Goal: Transaction & Acquisition: Purchase product/service

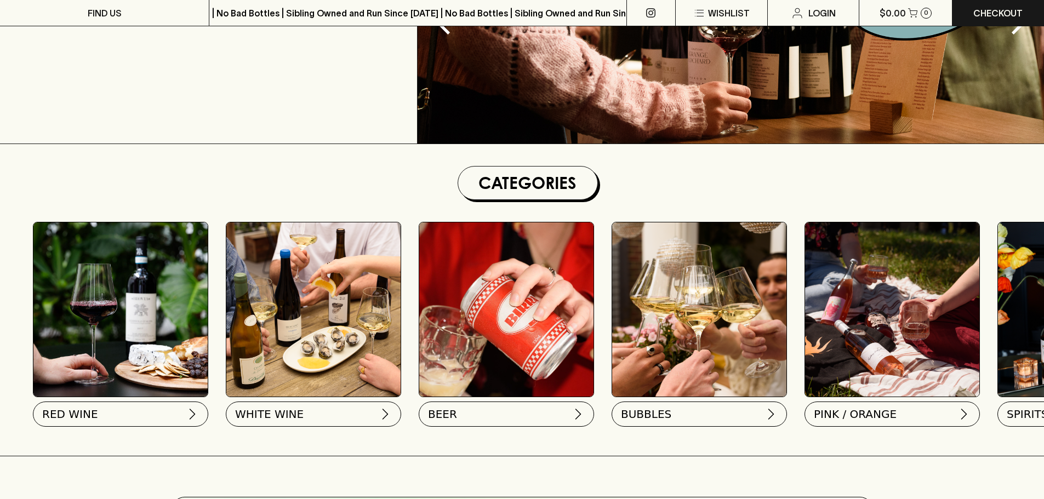
scroll to position [219, 0]
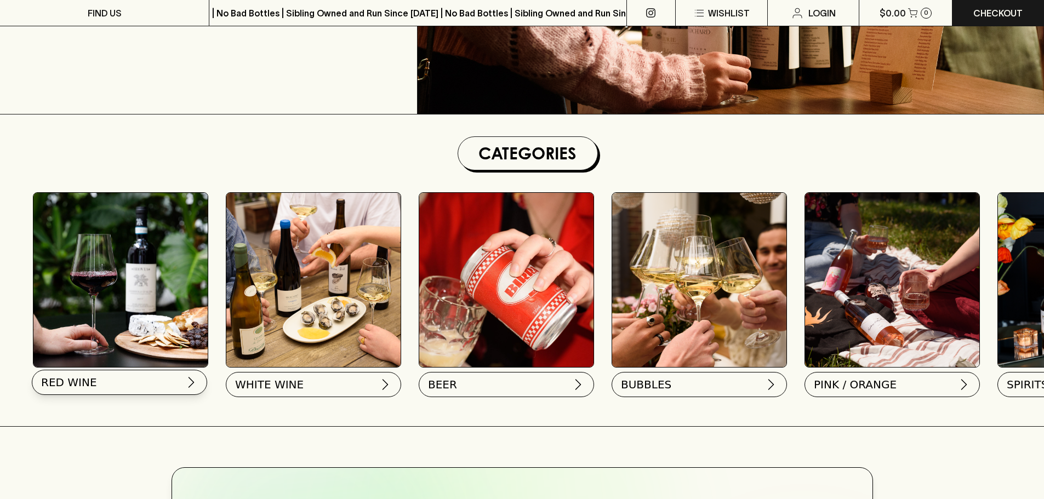
click at [187, 379] on img at bounding box center [191, 382] width 13 height 13
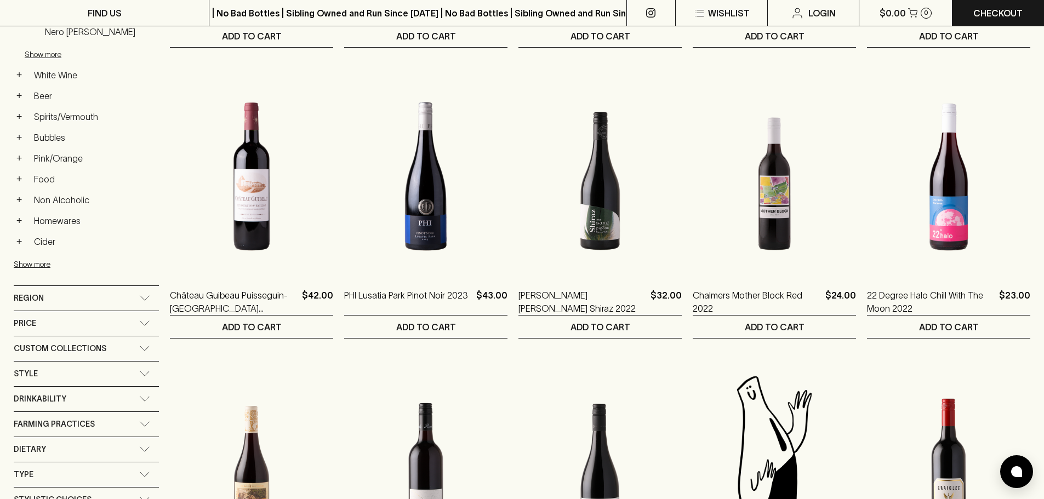
scroll to position [438, 0]
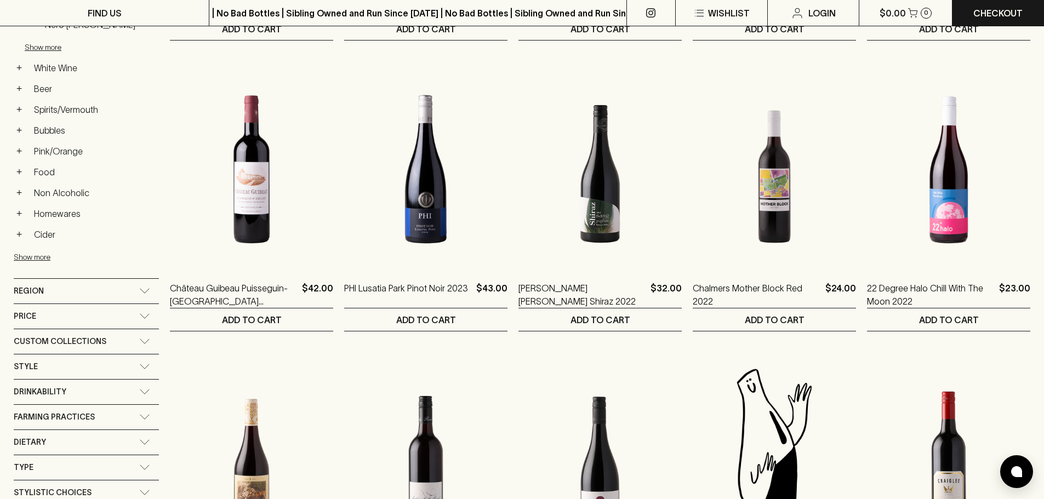
click at [136, 323] on div "Price" at bounding box center [86, 316] width 145 height 25
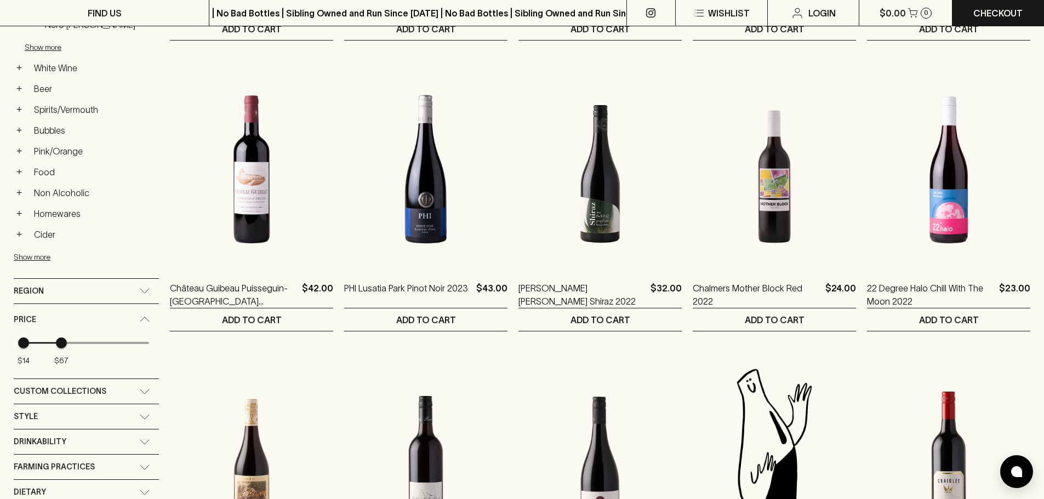
type input "66"
drag, startPoint x: 149, startPoint y: 345, endPoint x: 61, endPoint y: 348, distance: 88.3
click at [61, 348] on span "$67" at bounding box center [61, 343] width 11 height 11
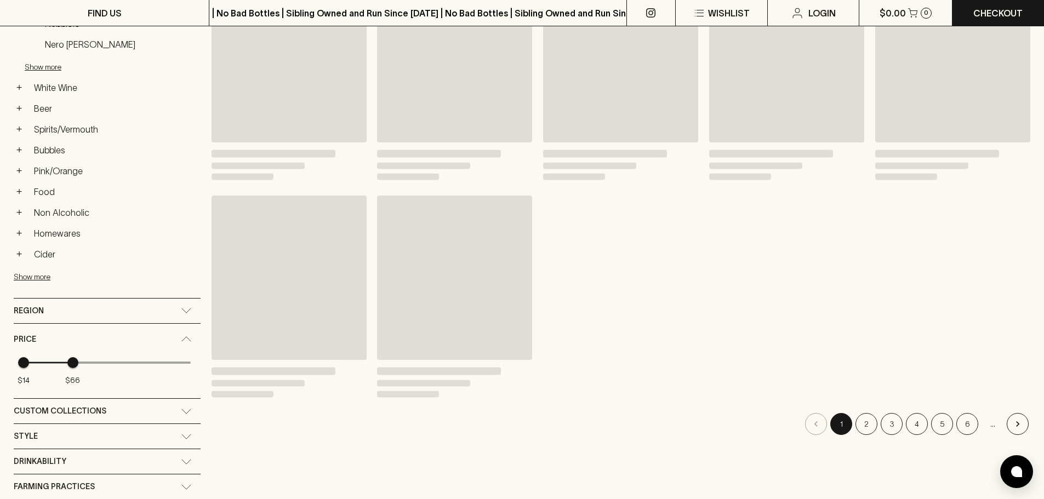
scroll to position [458, 0]
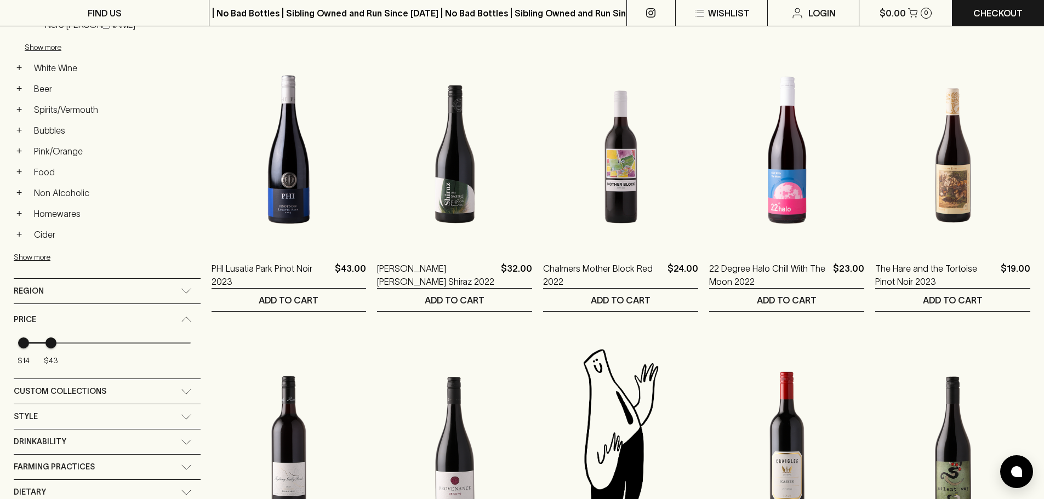
type input "35"
drag, startPoint x: 63, startPoint y: 342, endPoint x: 42, endPoint y: 338, distance: 21.4
click at [42, 338] on span "$35" at bounding box center [43, 343] width 11 height 11
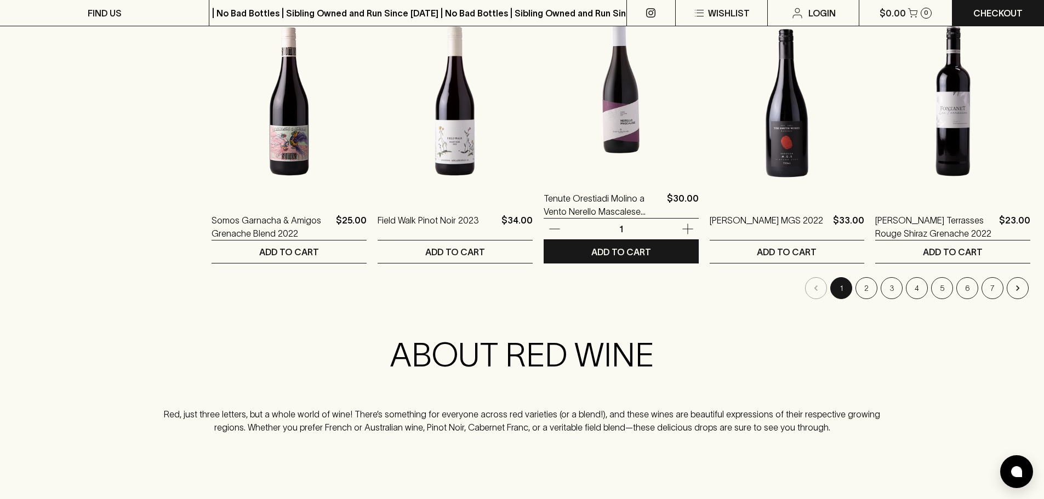
scroll to position [1096, 0]
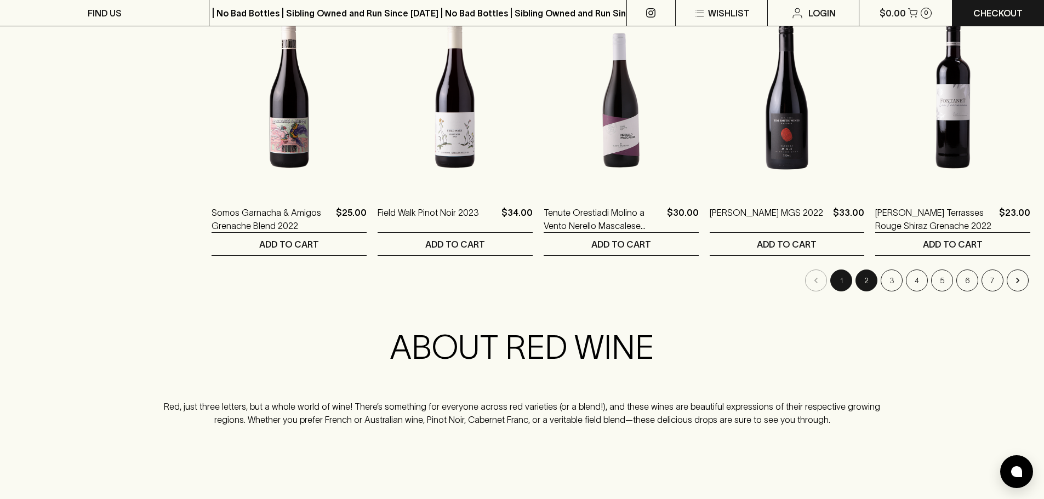
click at [866, 281] on button "2" at bounding box center [866, 281] width 22 height 22
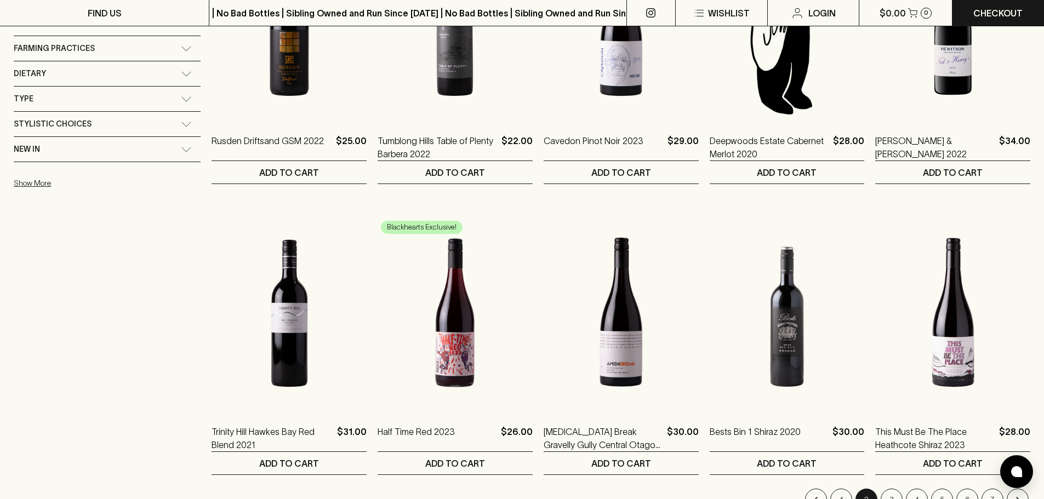
scroll to position [1096, 0]
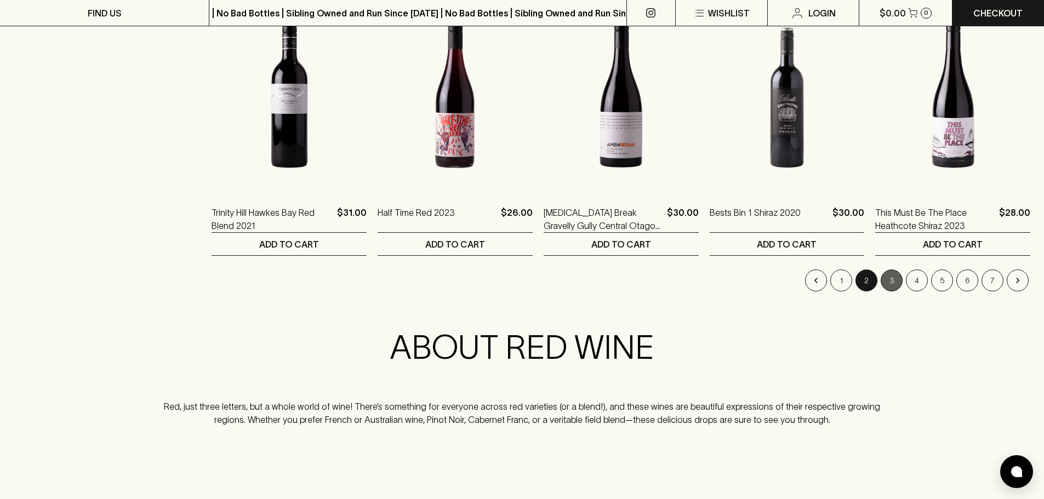
click at [889, 278] on button "3" at bounding box center [892, 281] width 22 height 22
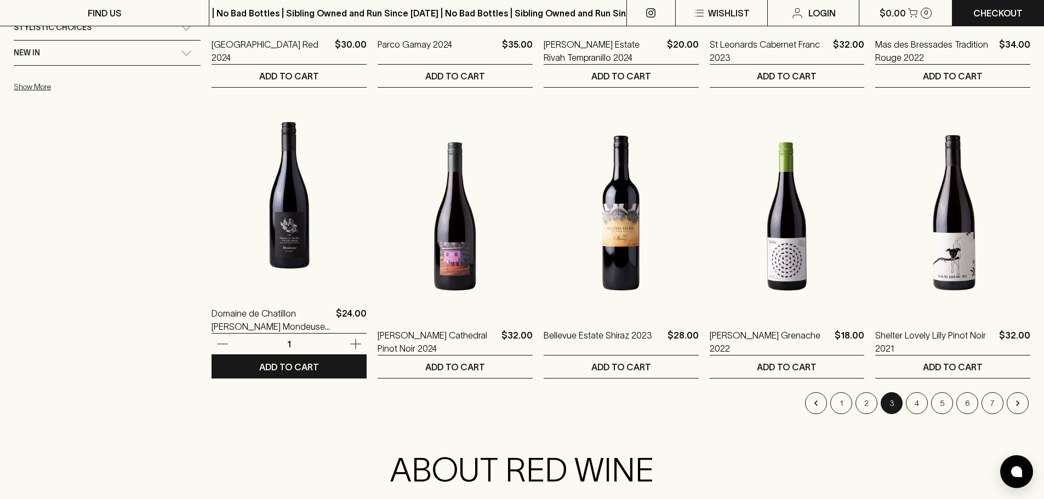
scroll to position [986, 0]
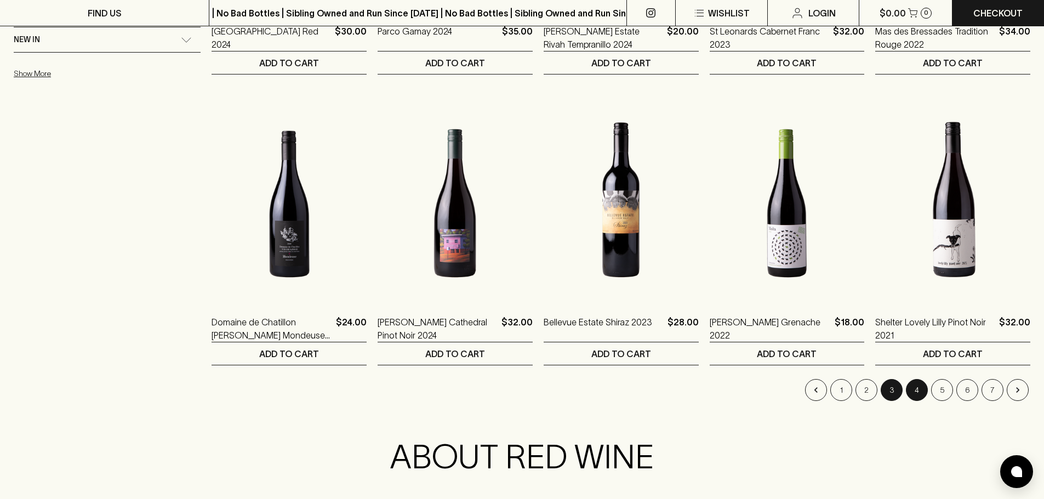
click at [917, 391] on button "4" at bounding box center [917, 390] width 22 height 22
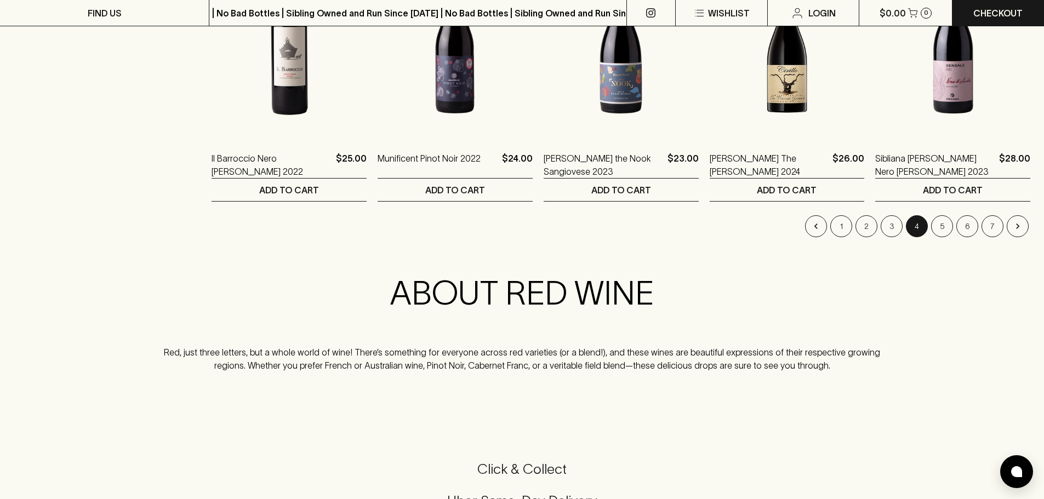
scroll to position [1151, 0]
click at [935, 229] on button "5" at bounding box center [942, 226] width 22 height 22
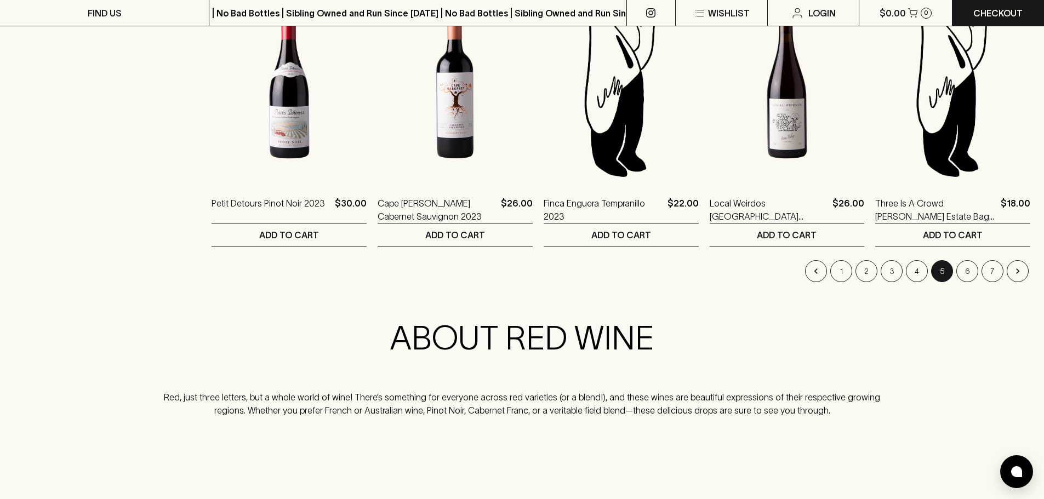
scroll to position [1151, 0]
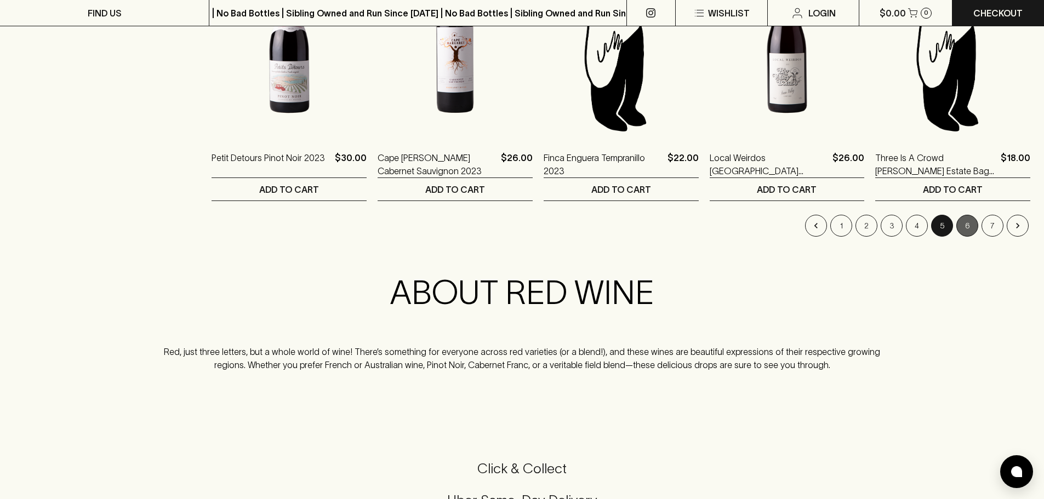
click at [968, 227] on button "6" at bounding box center [967, 226] width 22 height 22
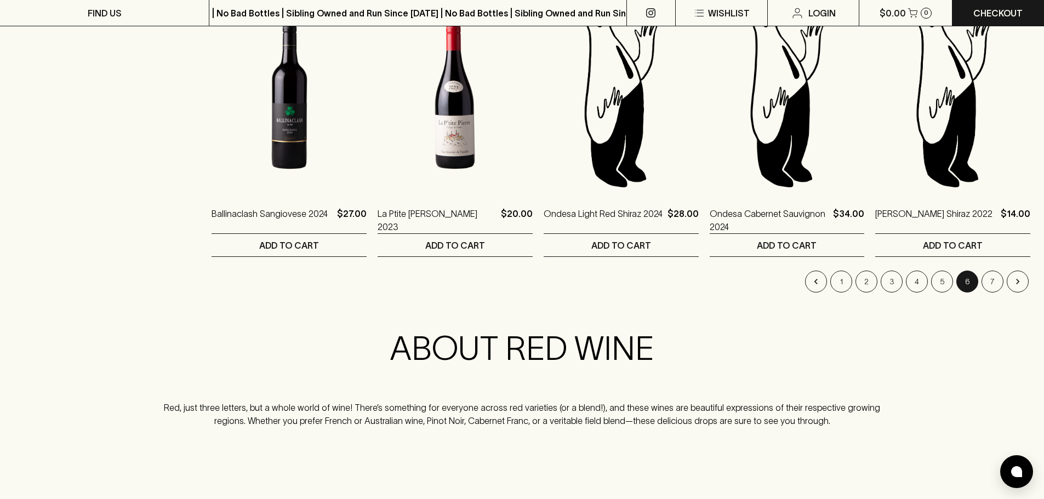
scroll to position [1096, 0]
click at [982, 285] on li "7" at bounding box center [992, 281] width 25 height 22
click at [987, 284] on button "7" at bounding box center [992, 281] width 22 height 22
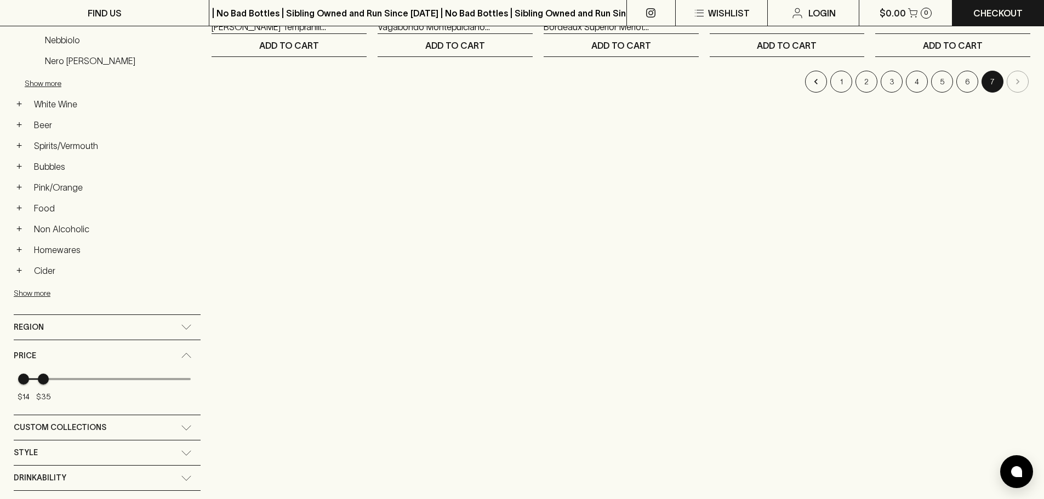
scroll to position [438, 0]
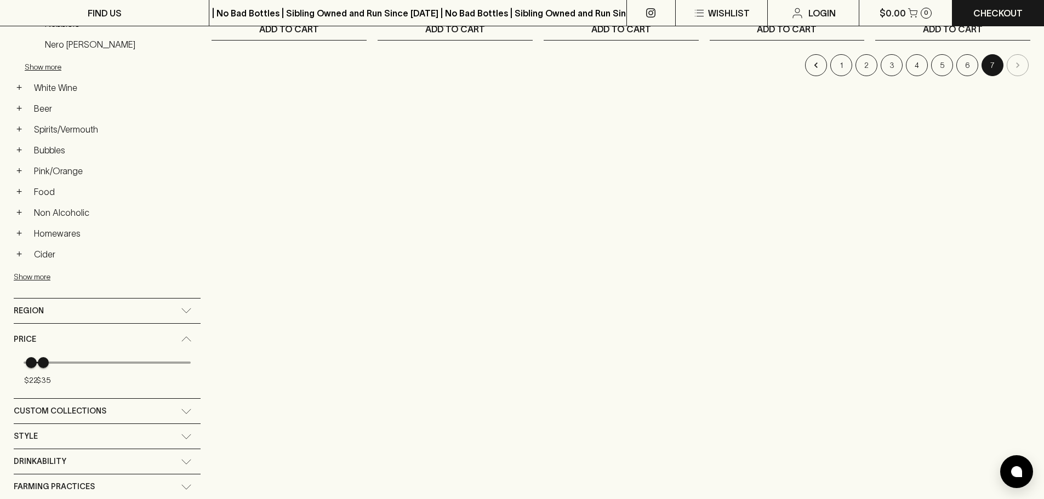
type input "35"
drag, startPoint x: 24, startPoint y: 361, endPoint x: 43, endPoint y: 362, distance: 18.7
click at [43, 362] on span "$35 $35" at bounding box center [107, 363] width 167 height 16
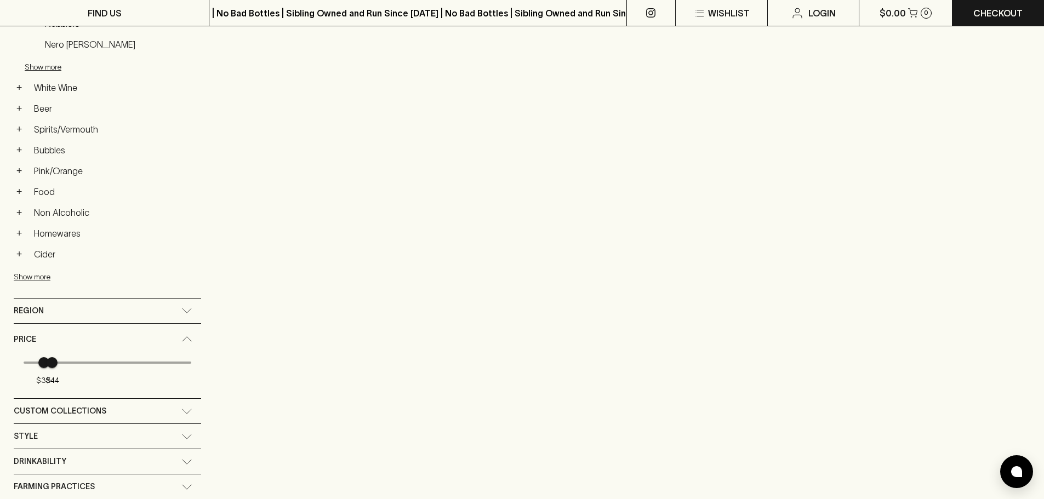
type input "42"
click at [49, 363] on span "$42" at bounding box center [50, 362] width 11 height 11
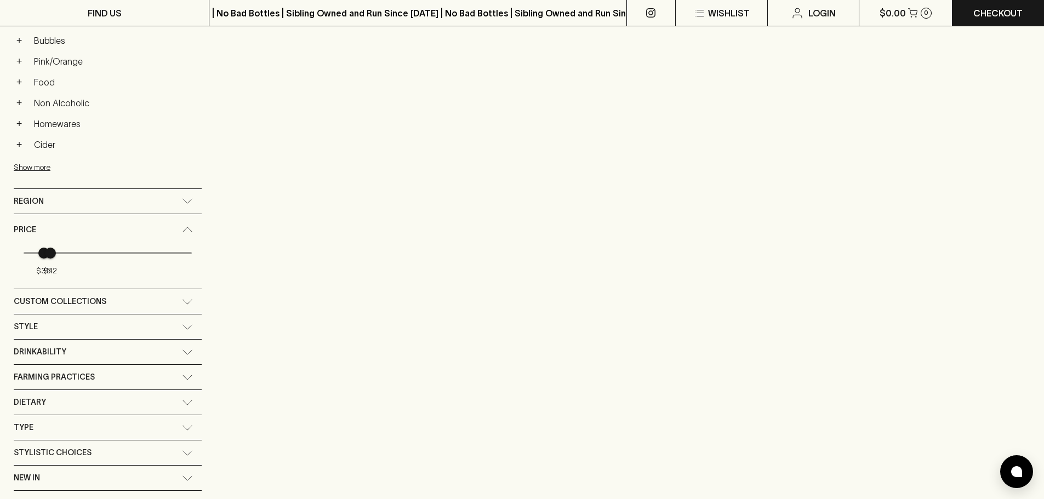
type input "14"
drag, startPoint x: 43, startPoint y: 250, endPoint x: 8, endPoint y: 249, distance: 35.7
click at [8, 249] on main "Refine Results ​ Category: red wine × price: 35 - 42 × Clear All Category − Red…" at bounding box center [522, 97] width 1044 height 1139
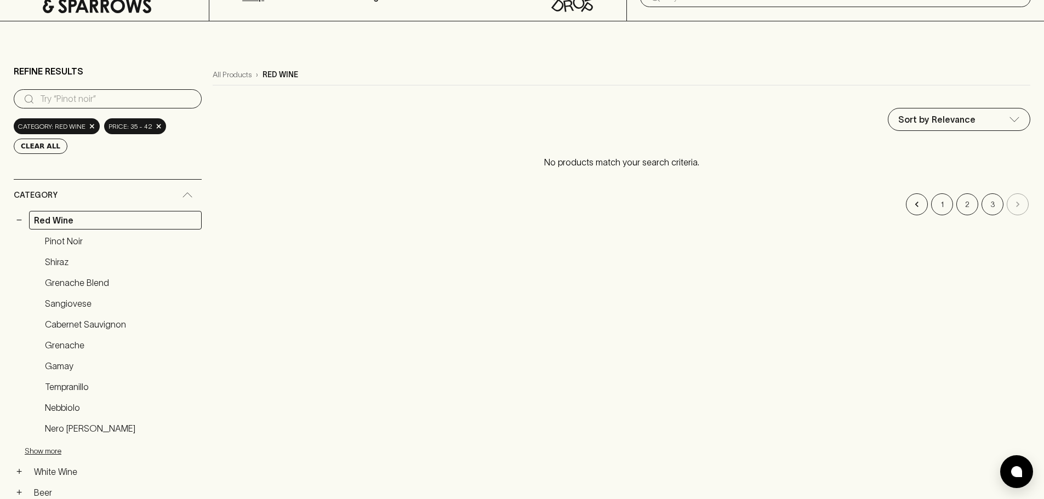
scroll to position [0, 0]
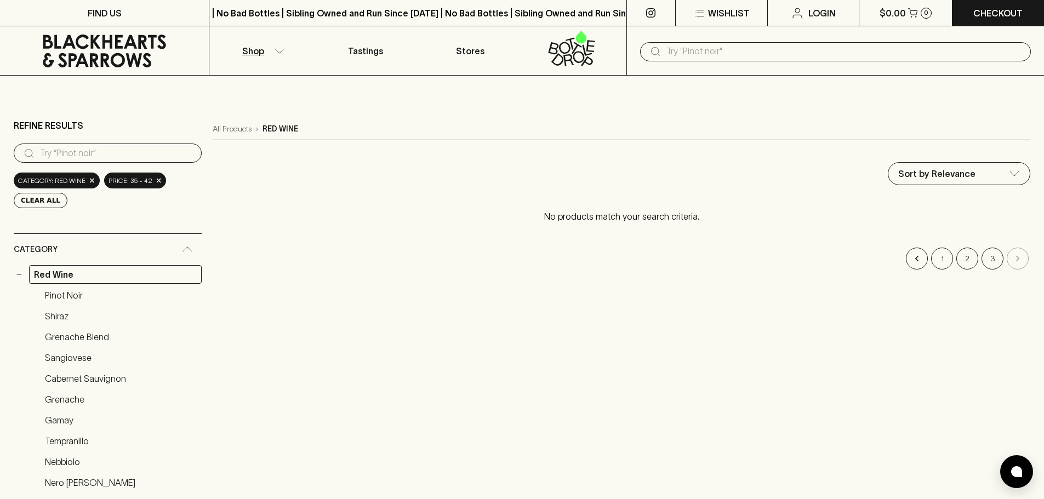
click at [156, 182] on span "×" at bounding box center [159, 181] width 7 height 12
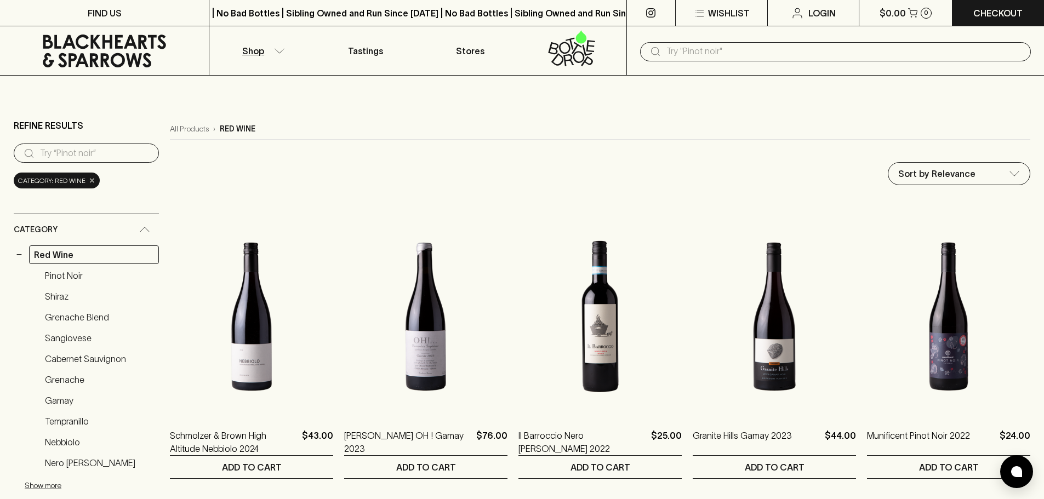
click at [90, 180] on span "×" at bounding box center [92, 181] width 7 height 12
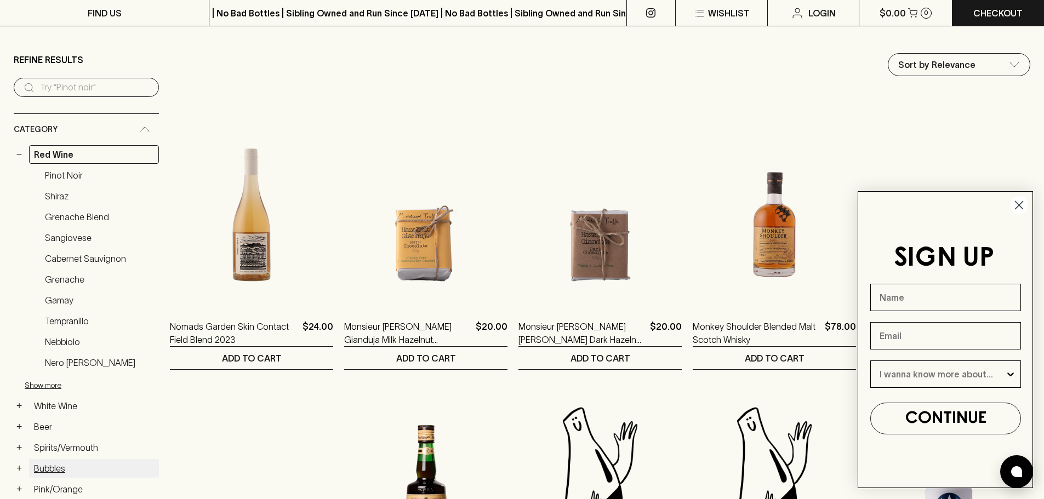
scroll to position [55, 0]
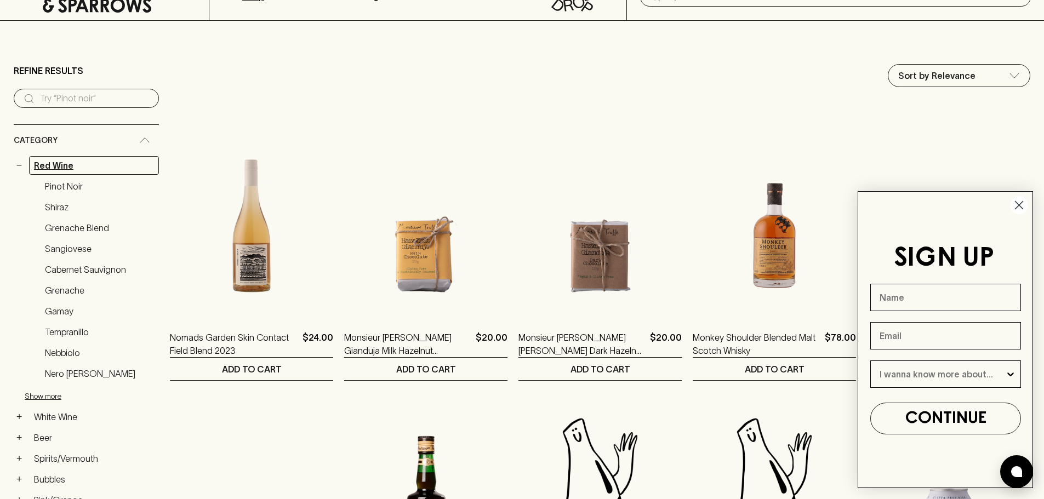
click at [81, 164] on link "Red Wine" at bounding box center [94, 165] width 130 height 19
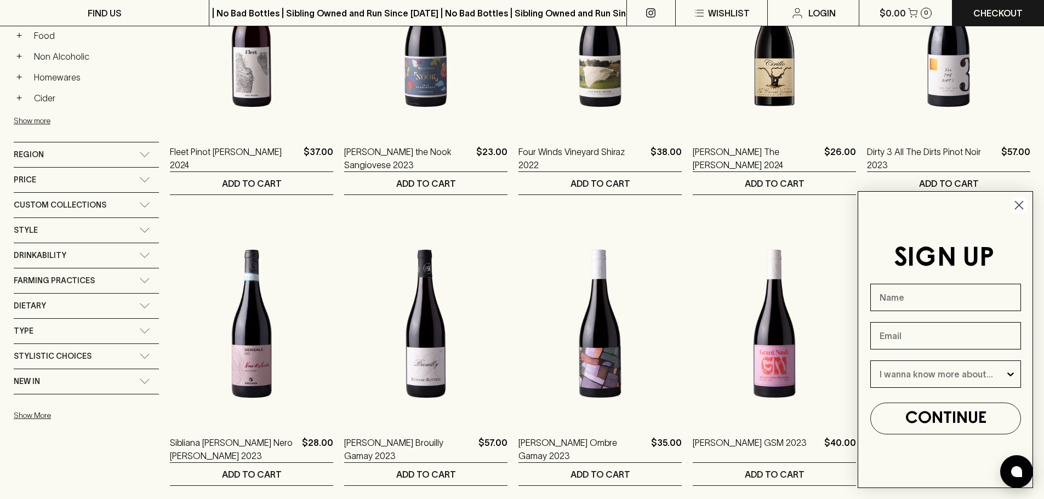
scroll to position [603, 0]
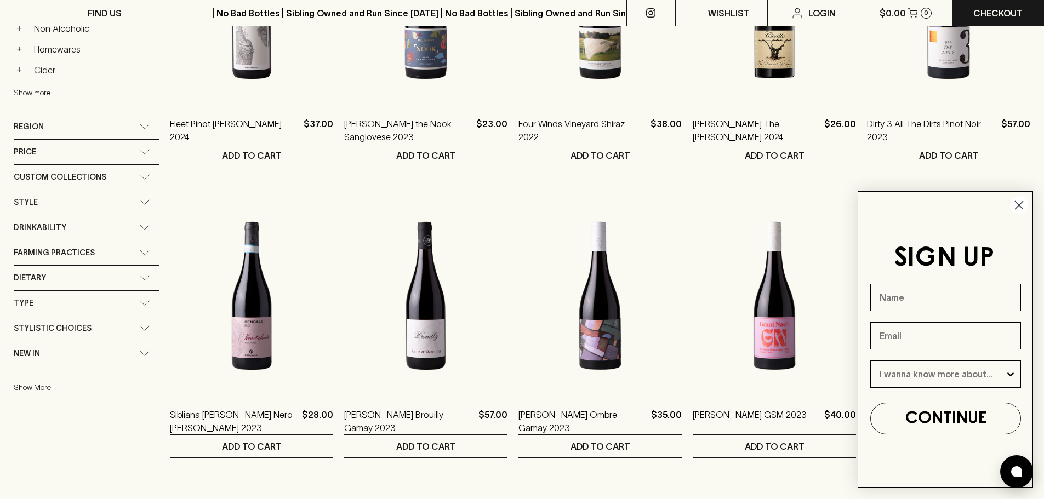
click at [82, 155] on div "Price" at bounding box center [76, 152] width 125 height 14
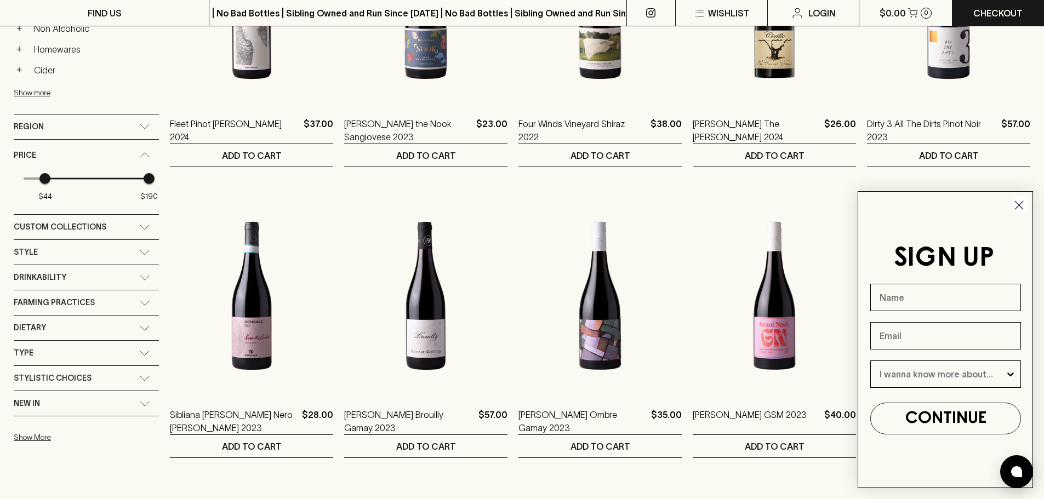
type input "45"
drag, startPoint x: 26, startPoint y: 181, endPoint x: 46, endPoint y: 184, distance: 20.4
click at [46, 184] on span "$44" at bounding box center [44, 178] width 11 height 11
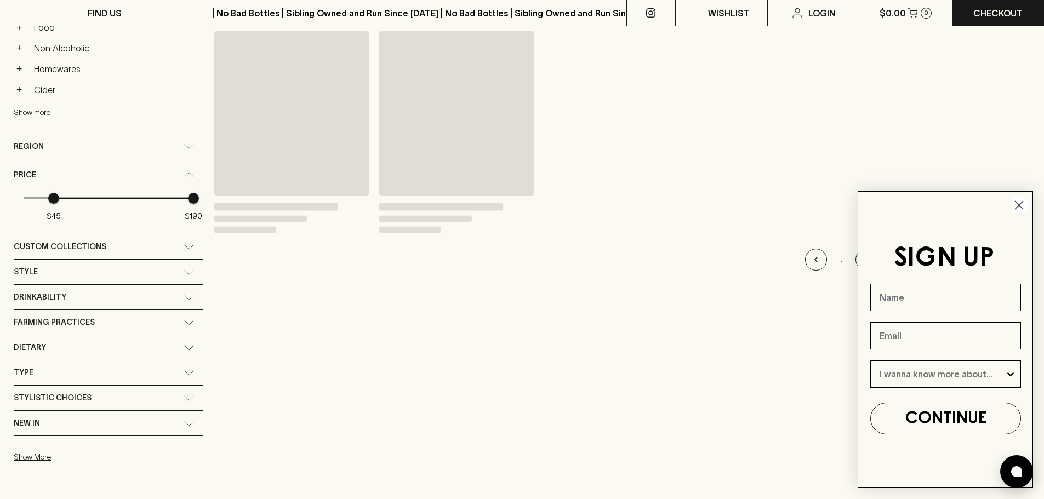
scroll to position [622, 0]
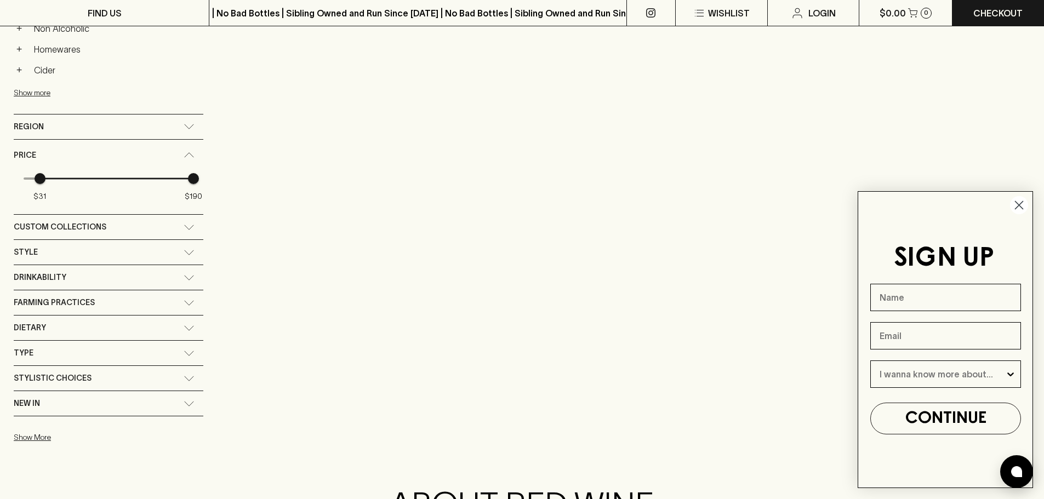
type input "30"
drag, startPoint x: 53, startPoint y: 181, endPoint x: 38, endPoint y: 182, distance: 14.8
click at [38, 182] on span "$30" at bounding box center [38, 178] width 11 height 11
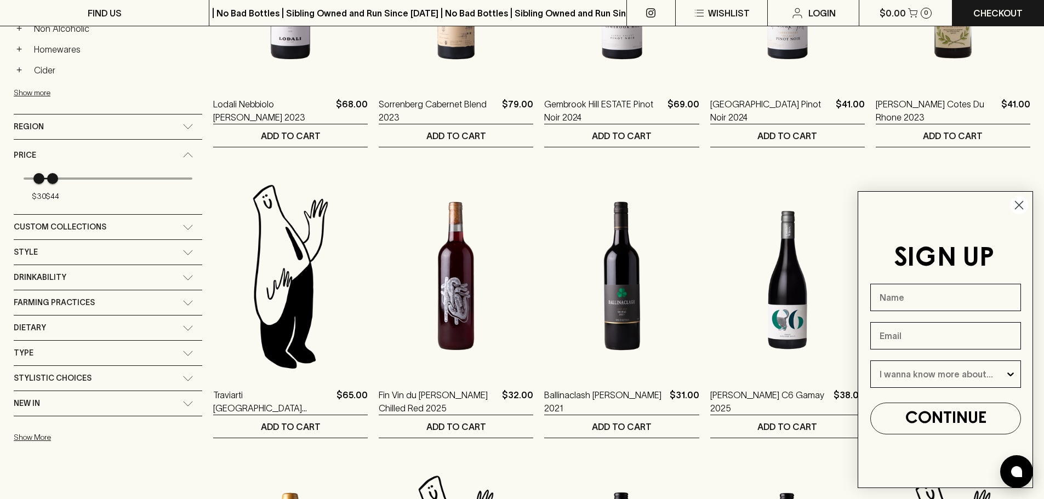
type input "45"
drag, startPoint x: 182, startPoint y: 182, endPoint x: 52, endPoint y: 201, distance: 131.8
click at [52, 184] on span "$45" at bounding box center [53, 178] width 11 height 11
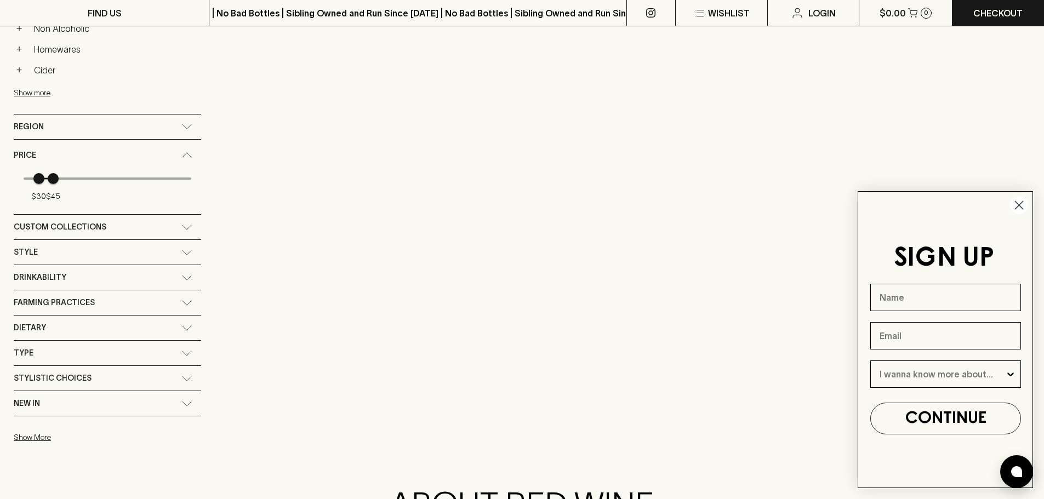
drag, startPoint x: 1021, startPoint y: 200, endPoint x: 977, endPoint y: 210, distance: 45.5
click at [1021, 200] on circle "Close dialog" at bounding box center [1019, 205] width 18 height 18
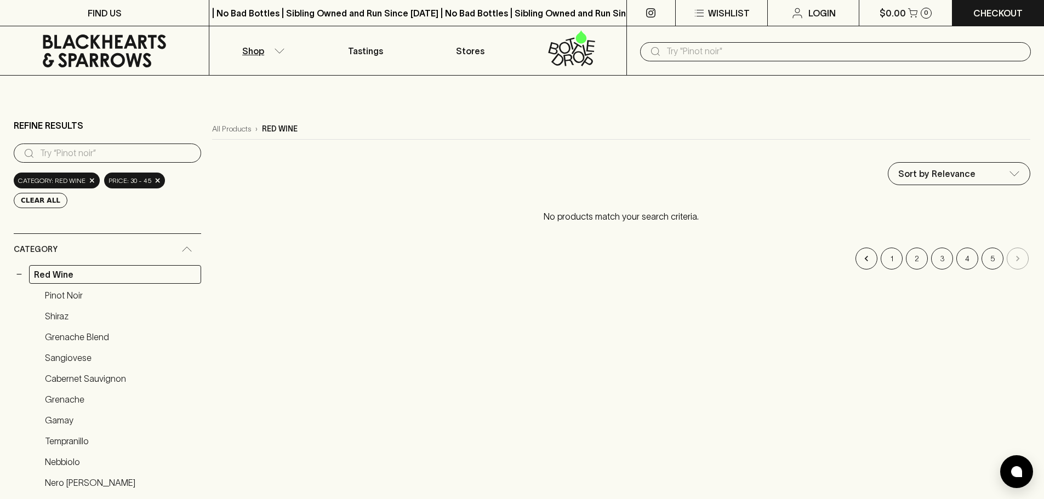
click at [131, 182] on span "price: 30 - 45" at bounding box center [129, 180] width 43 height 11
click at [26, 199] on button "Clear All" at bounding box center [41, 200] width 54 height 15
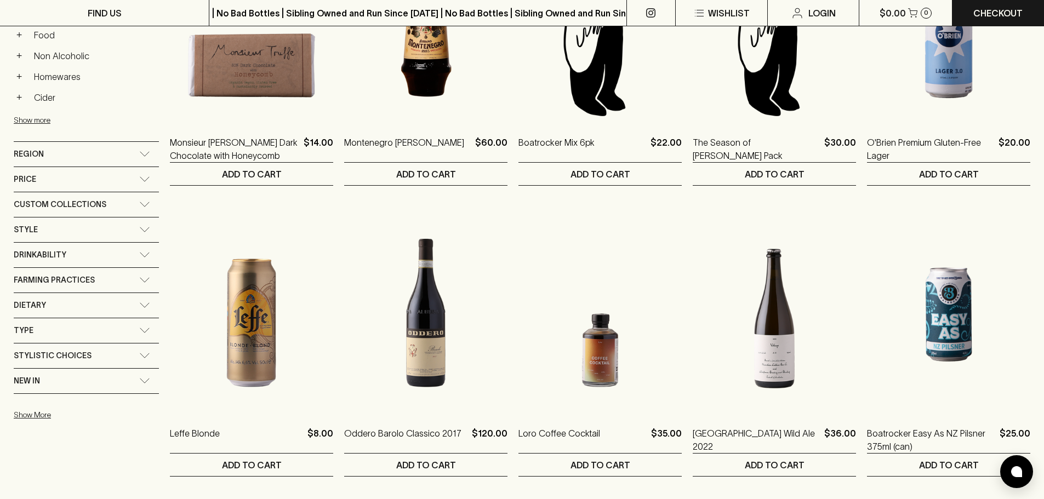
scroll to position [603, 0]
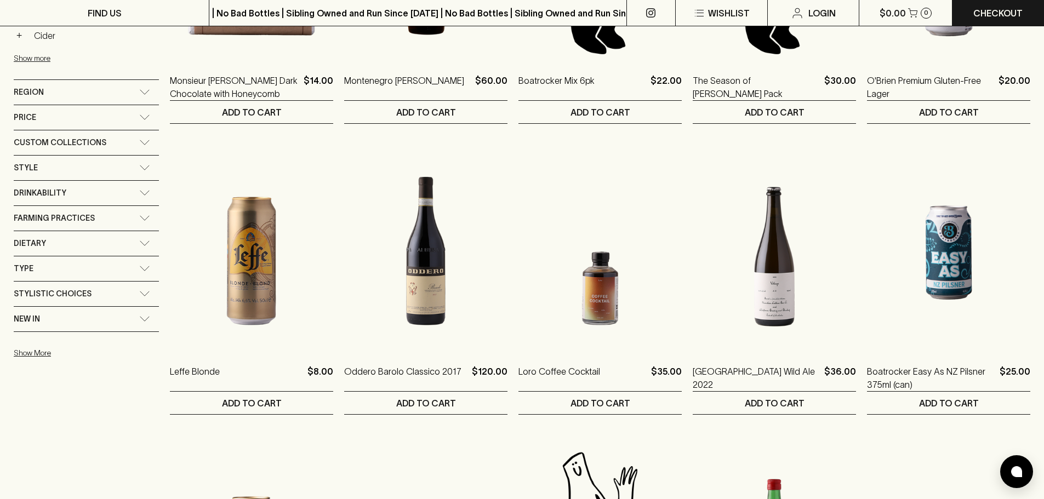
click at [88, 111] on div "Price" at bounding box center [76, 118] width 125 height 14
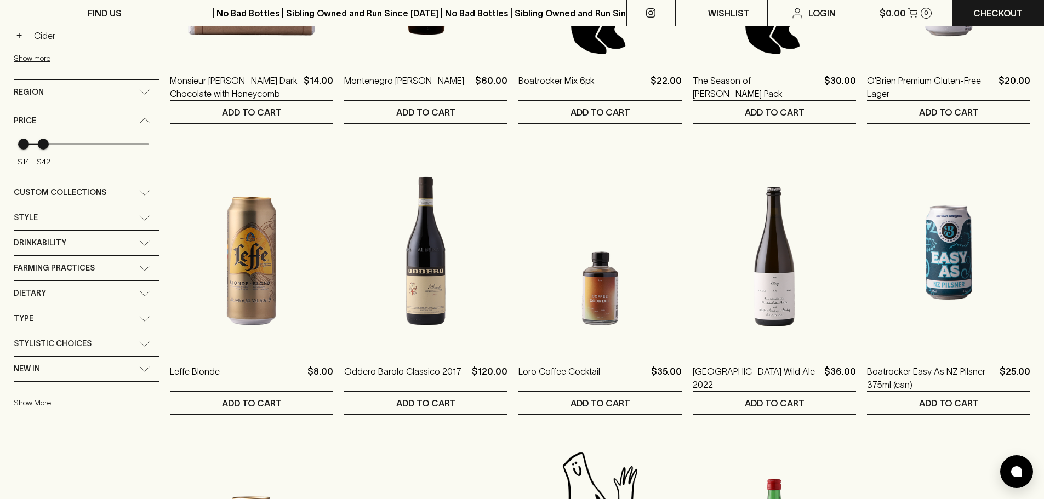
type input "45"
drag, startPoint x: 146, startPoint y: 144, endPoint x: 45, endPoint y: 171, distance: 103.8
click at [45, 171] on div "$14 $45" at bounding box center [86, 158] width 145 height 44
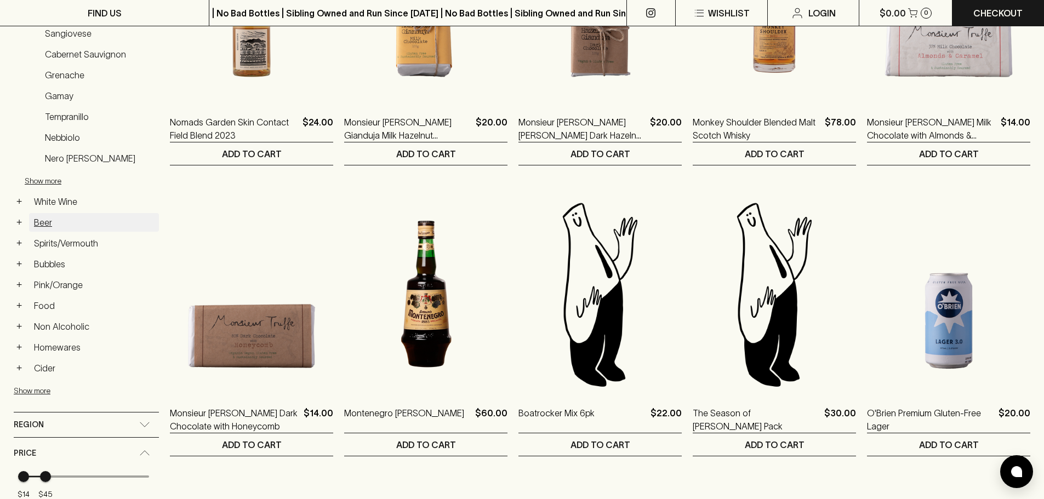
scroll to position [0, 0]
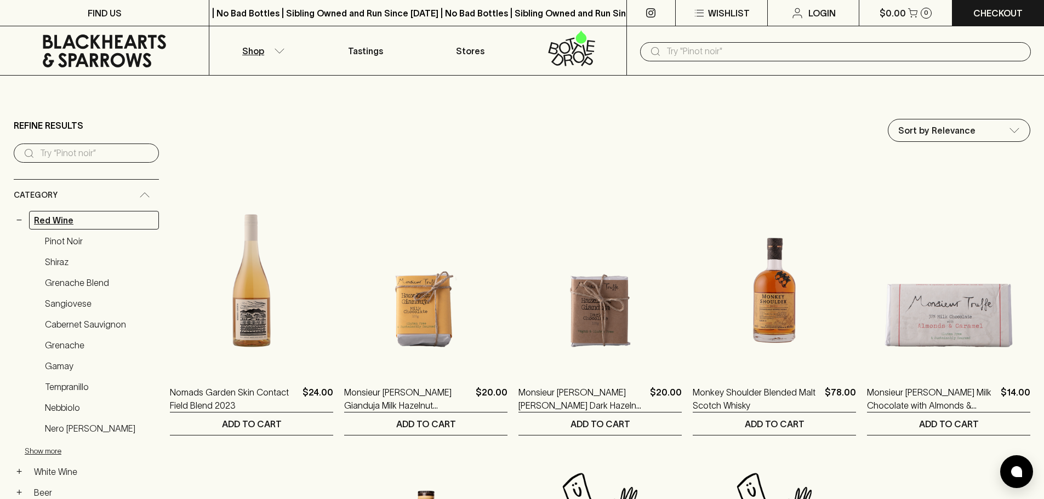
click at [79, 219] on link "Red Wine" at bounding box center [94, 220] width 130 height 19
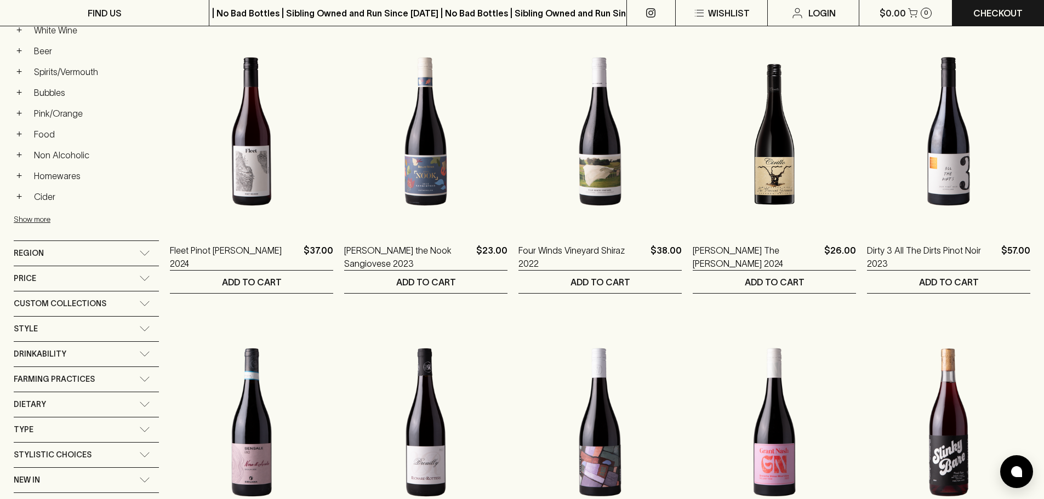
scroll to position [658, 0]
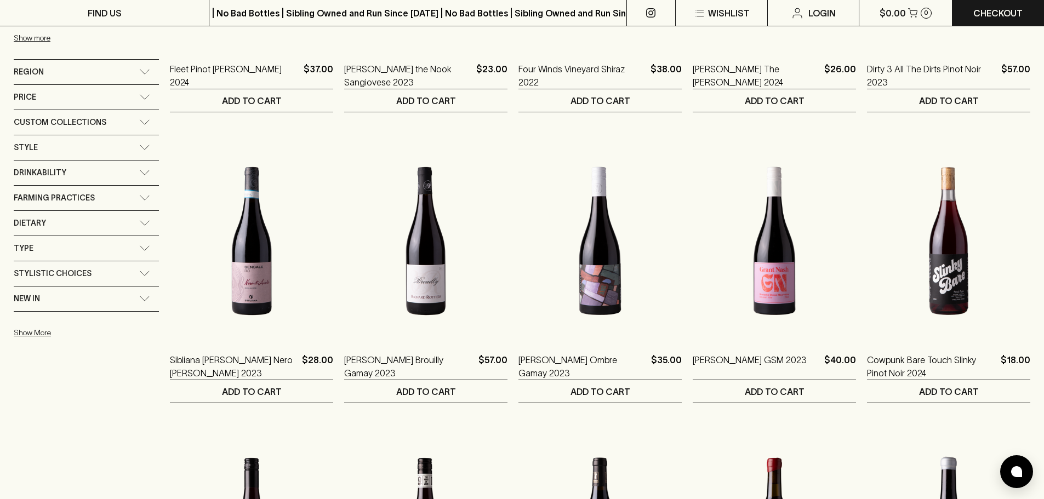
click at [82, 94] on div "Price" at bounding box center [76, 97] width 125 height 14
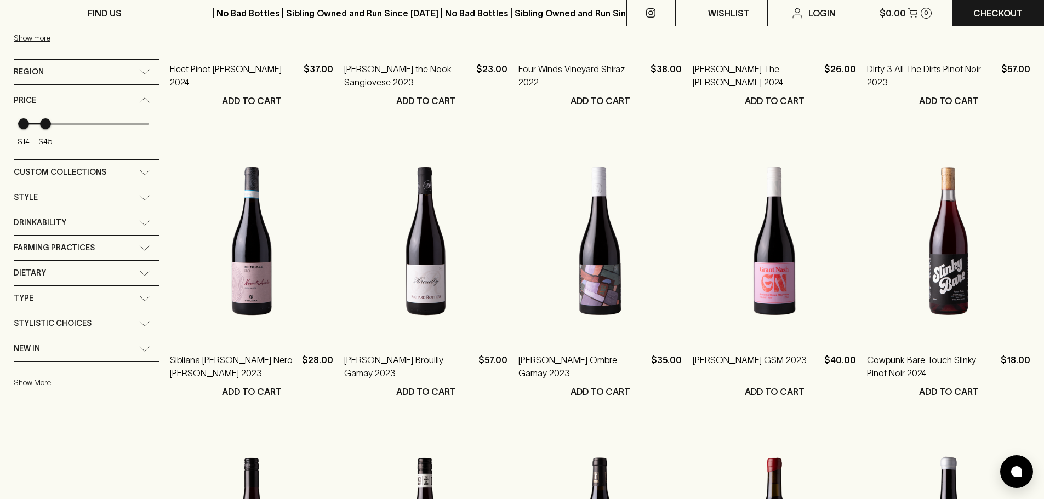
drag, startPoint x: 150, startPoint y: 124, endPoint x: 45, endPoint y: 152, distance: 107.7
click at [45, 152] on div "$14 $45" at bounding box center [86, 138] width 145 height 44
type input "43"
click at [44, 123] on span "$45" at bounding box center [45, 123] width 11 height 11
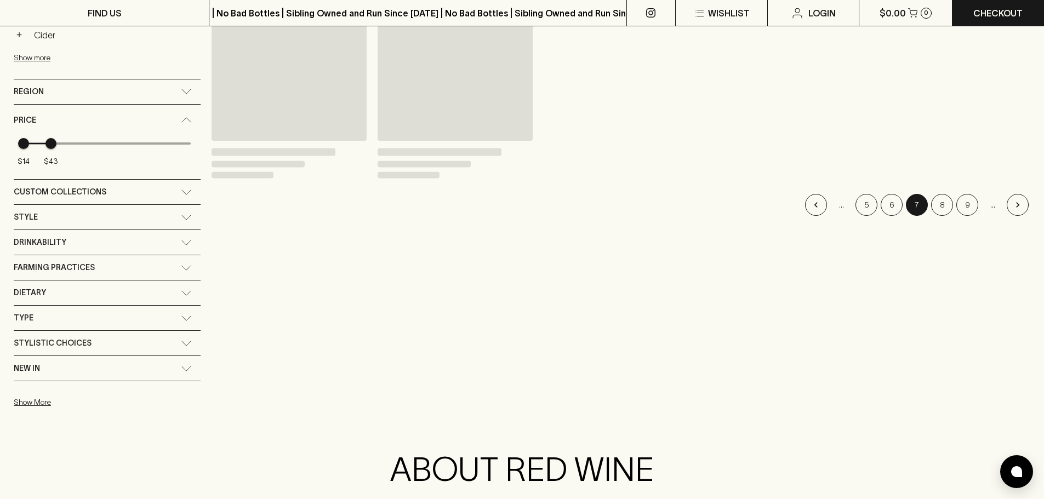
scroll to position [677, 0]
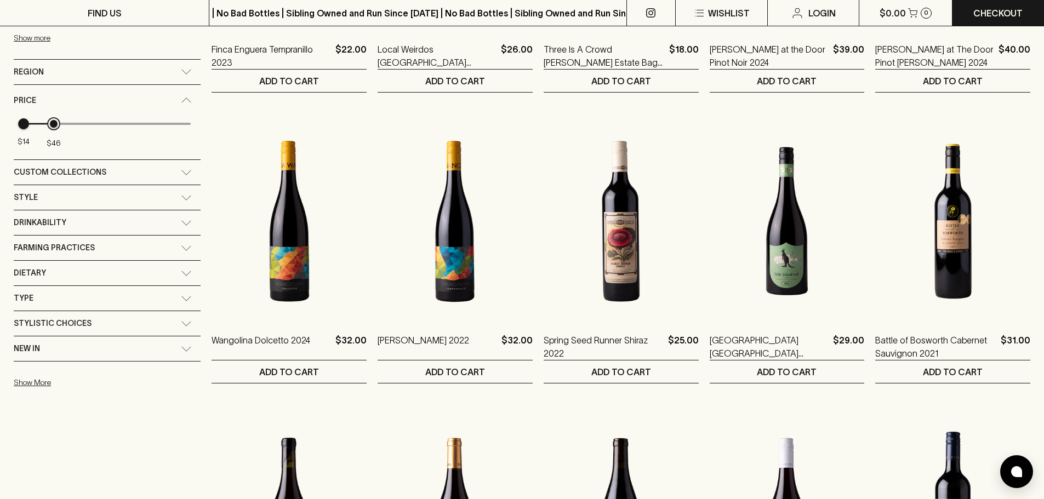
type input "45"
click at [52, 126] on span "$45" at bounding box center [53, 123] width 11 height 11
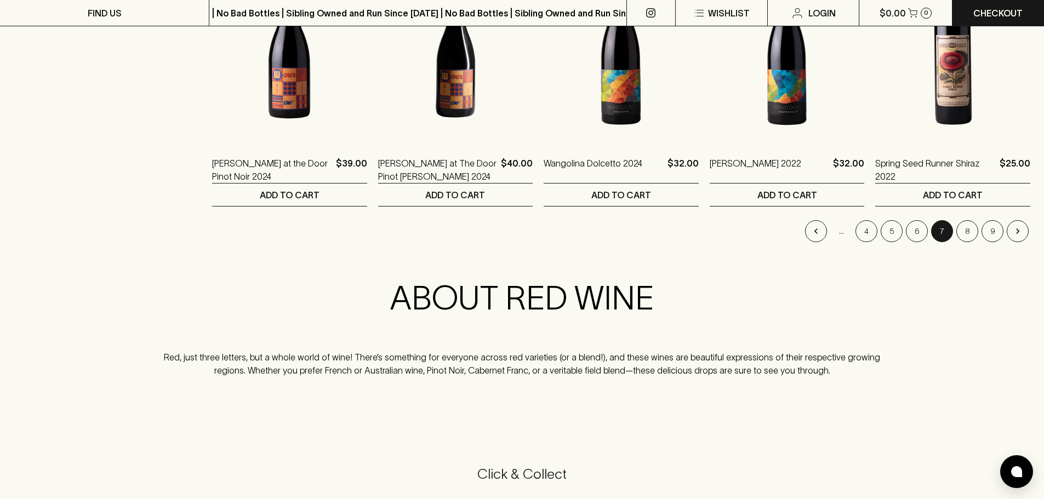
scroll to position [1170, 0]
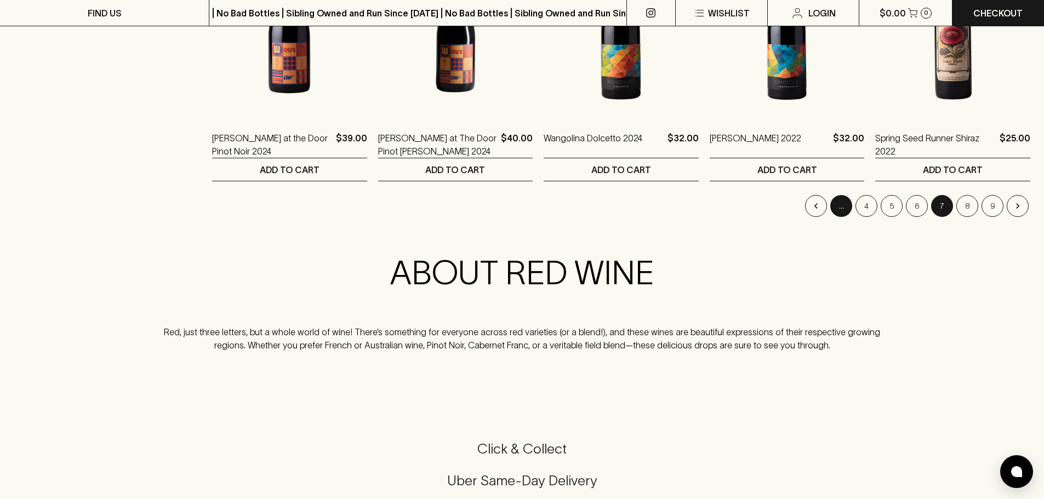
click at [841, 207] on div "…" at bounding box center [841, 206] width 22 height 22
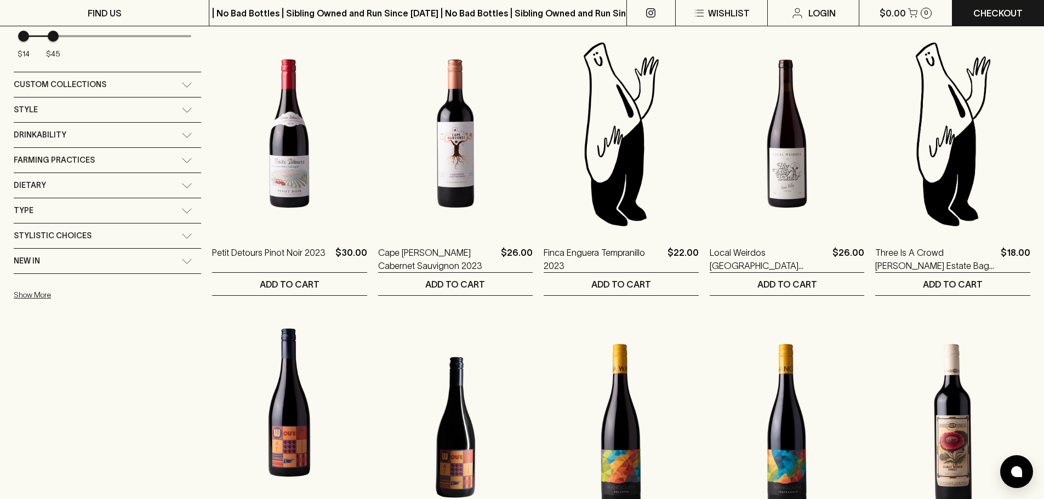
scroll to position [622, 0]
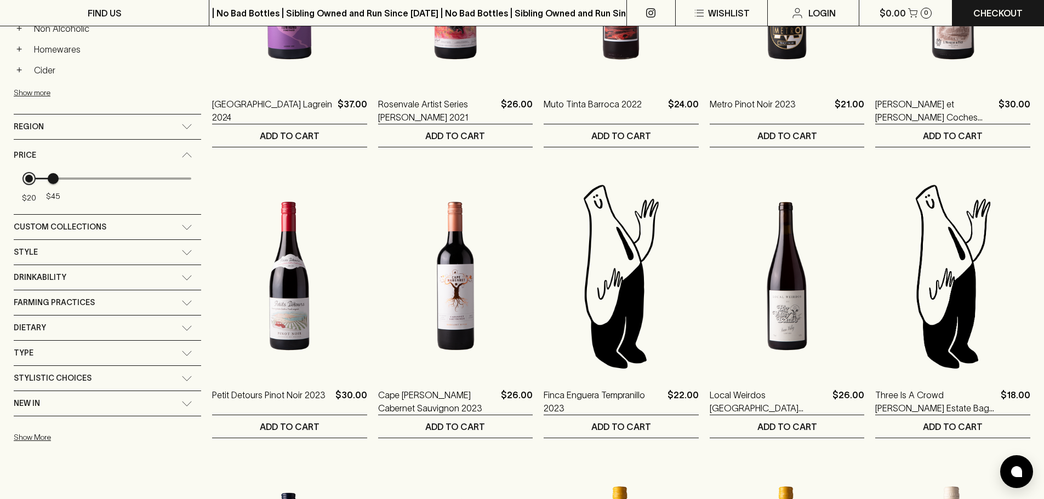
type input "21"
drag, startPoint x: 24, startPoint y: 181, endPoint x: 30, endPoint y: 182, distance: 6.7
click at [30, 182] on span "$20" at bounding box center [29, 178] width 11 height 11
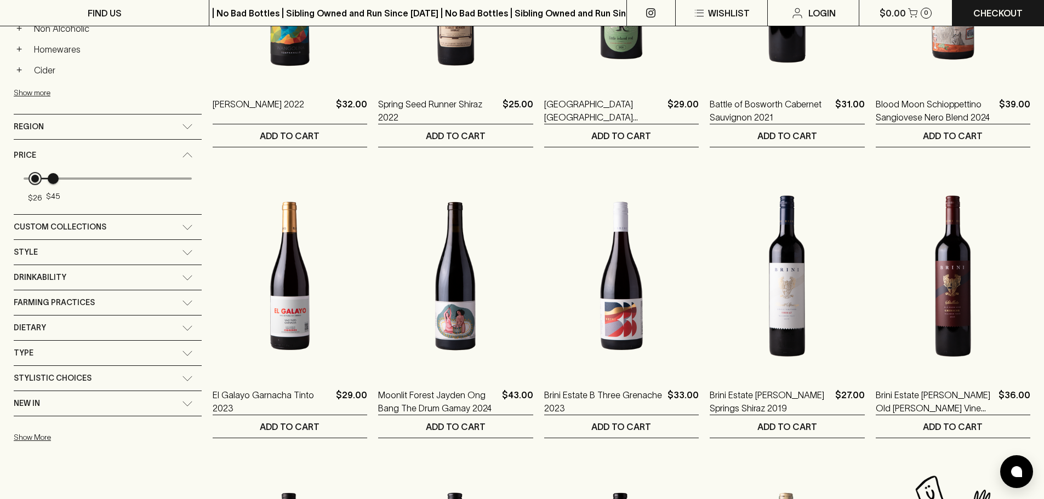
type input "28"
drag, startPoint x: 30, startPoint y: 182, endPoint x: 36, endPoint y: 182, distance: 6.0
click at [36, 182] on span "$28" at bounding box center [36, 178] width 11 height 11
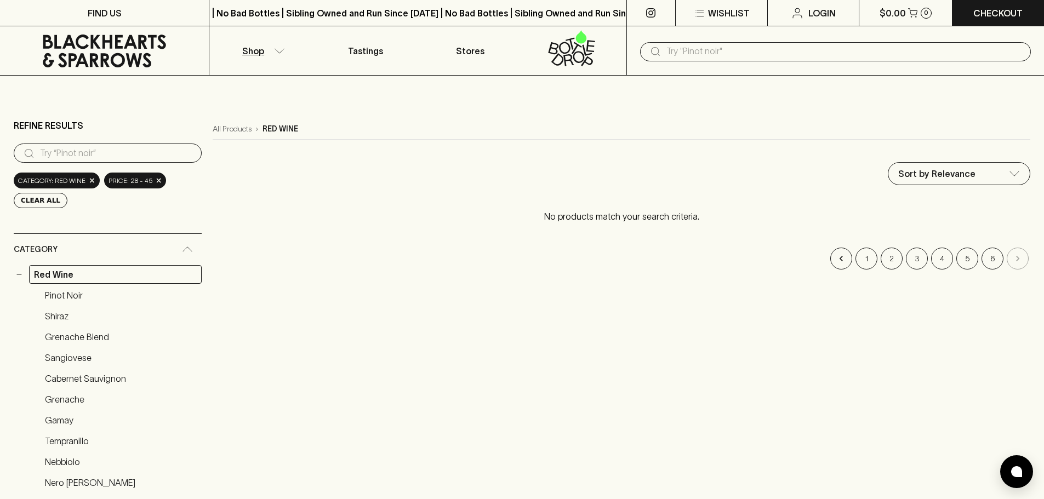
click at [156, 181] on span "×" at bounding box center [159, 181] width 7 height 12
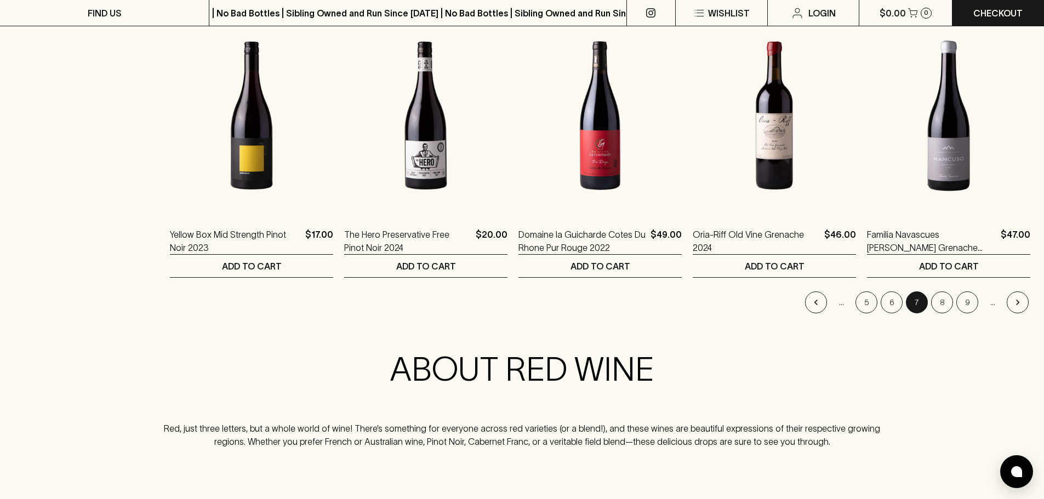
scroll to position [1096, 0]
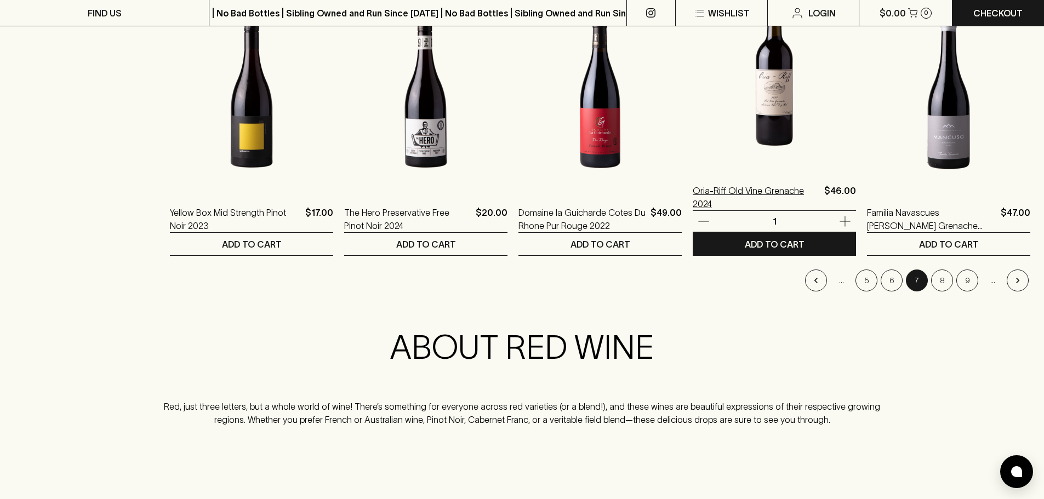
click at [781, 195] on p "Oria-Riff Old Vine Grenache 2024" at bounding box center [756, 197] width 127 height 26
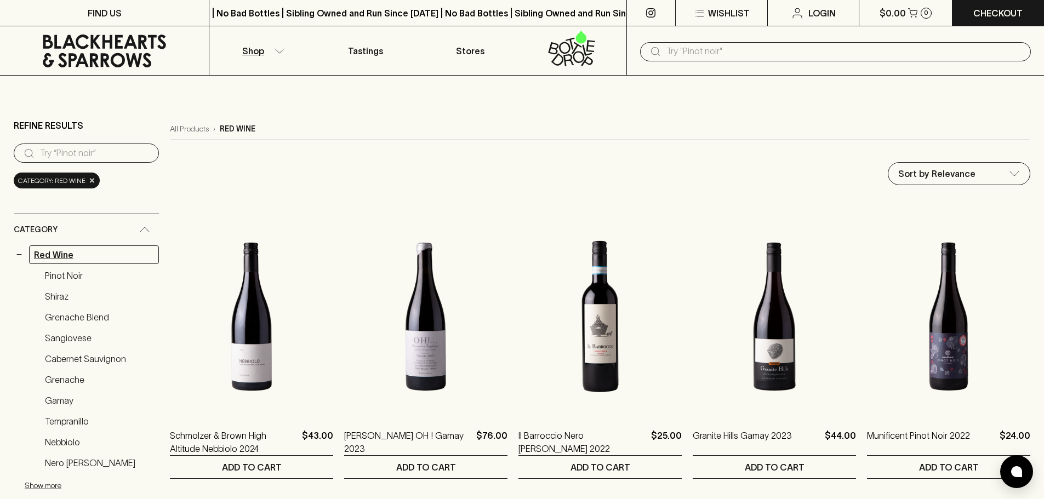
click at [81, 251] on link "Red Wine" at bounding box center [94, 254] width 130 height 19
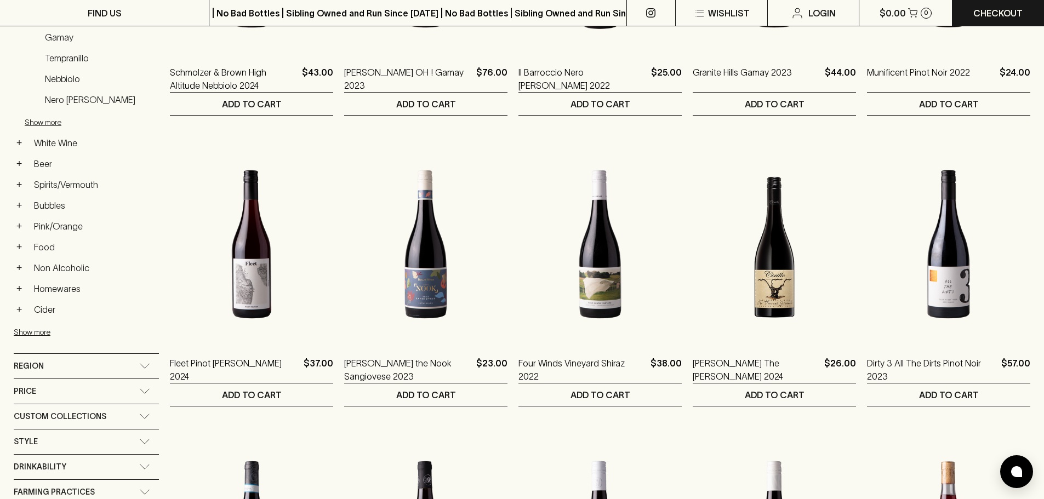
scroll to position [493, 0]
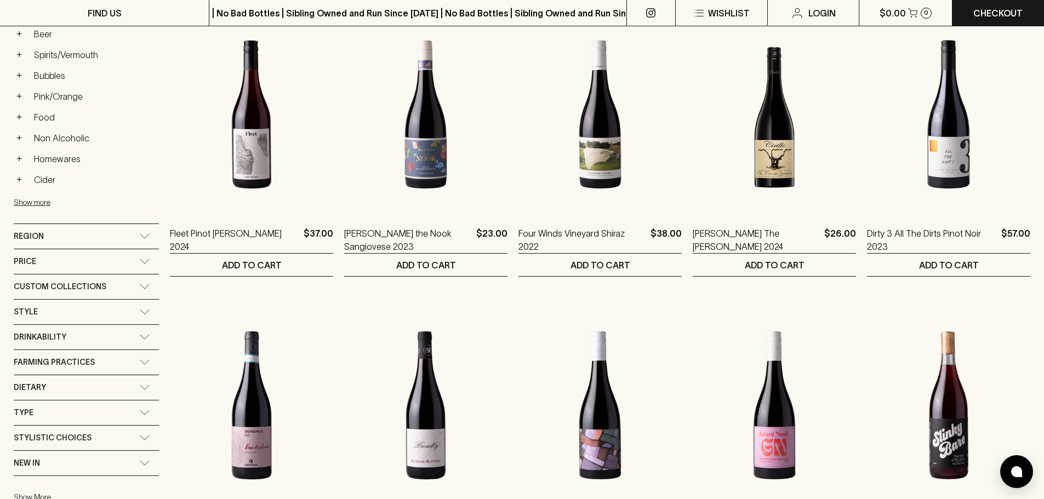
click at [111, 258] on div "Price" at bounding box center [76, 262] width 125 height 14
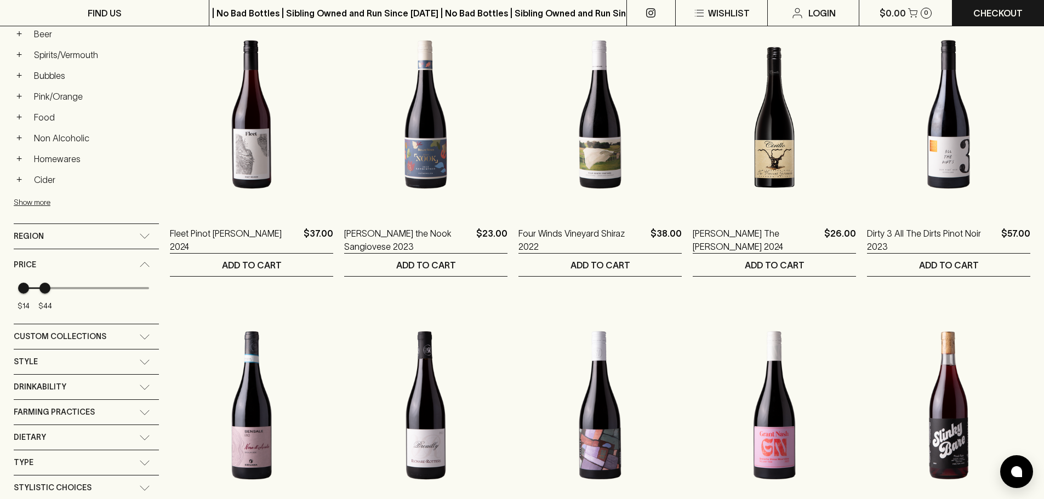
type input "45"
drag, startPoint x: 144, startPoint y: 285, endPoint x: 46, endPoint y: 319, distance: 103.6
click at [46, 319] on div "$14 $45" at bounding box center [86, 302] width 145 height 44
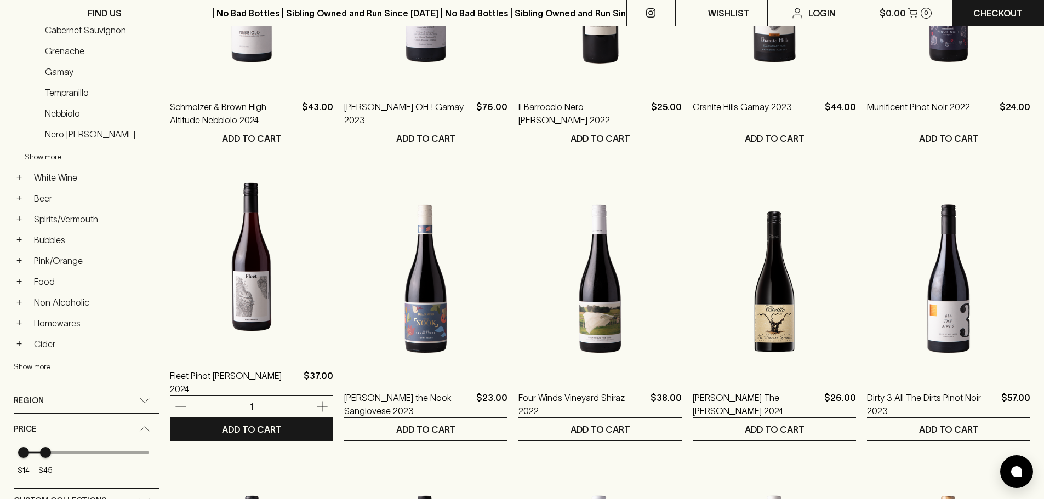
scroll to position [603, 0]
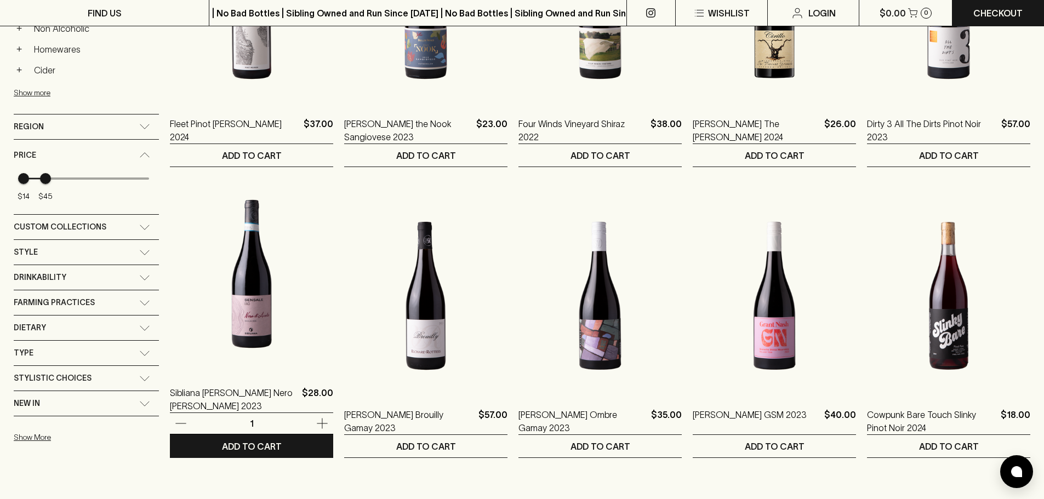
click at [176, 193] on img at bounding box center [251, 274] width 163 height 192
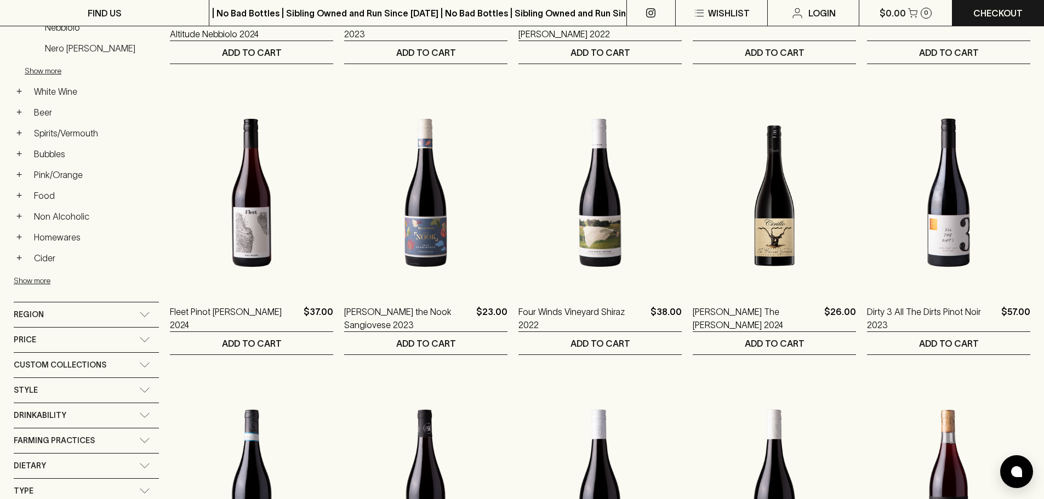
scroll to position [493, 0]
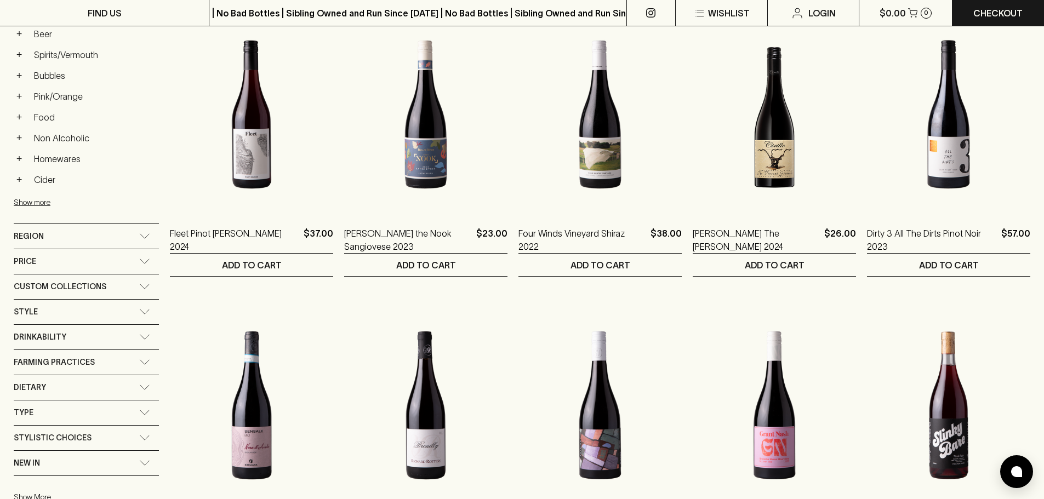
click at [124, 260] on div "Price" at bounding box center [76, 262] width 125 height 14
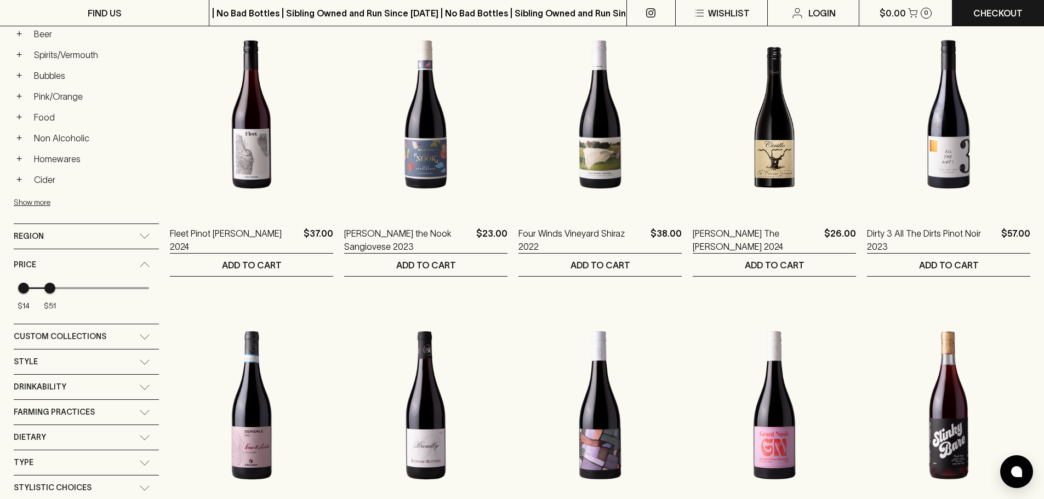
type input "46"
drag, startPoint x: 148, startPoint y: 289, endPoint x: 47, endPoint y: 311, distance: 103.7
click at [47, 294] on span "$46" at bounding box center [46, 288] width 11 height 11
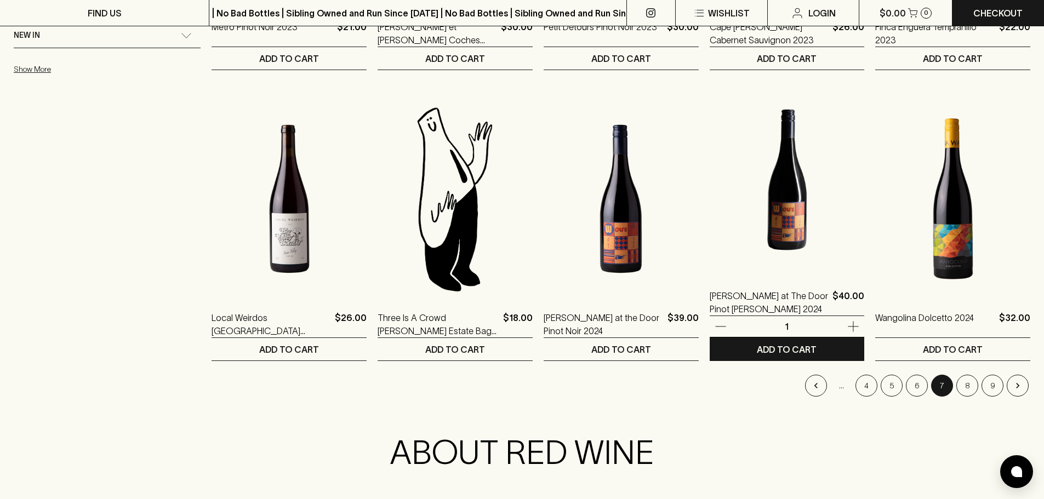
scroll to position [1006, 0]
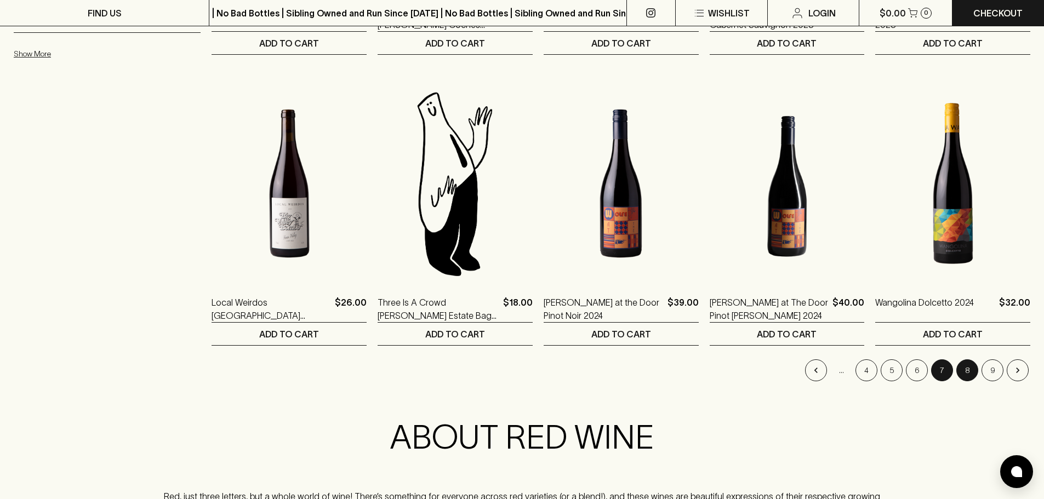
click at [966, 373] on button "8" at bounding box center [967, 370] width 22 height 22
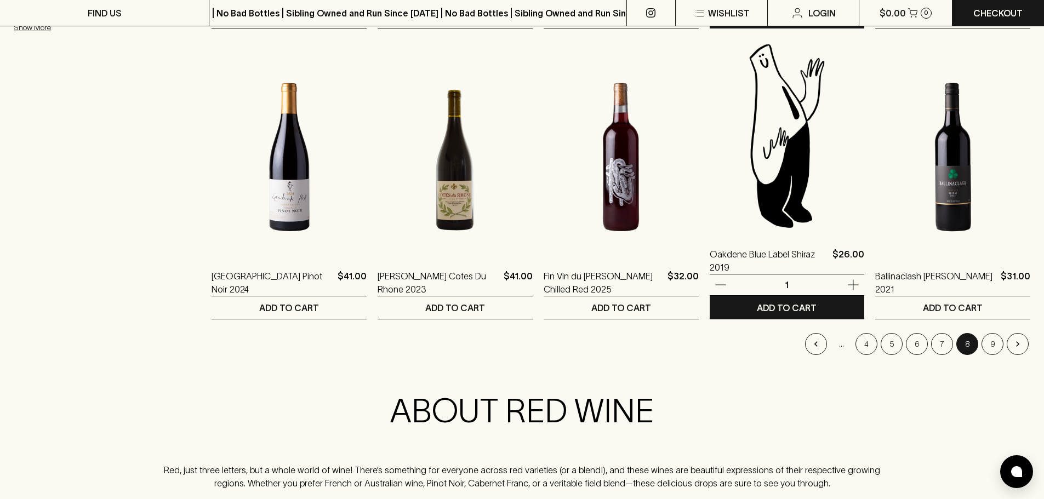
scroll to position [1041, 0]
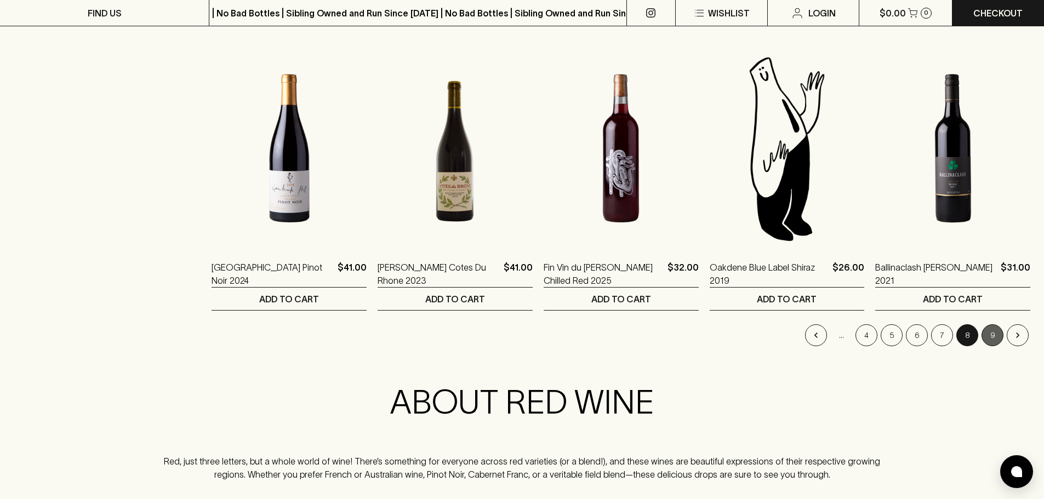
click at [995, 335] on button "9" at bounding box center [992, 335] width 22 height 22
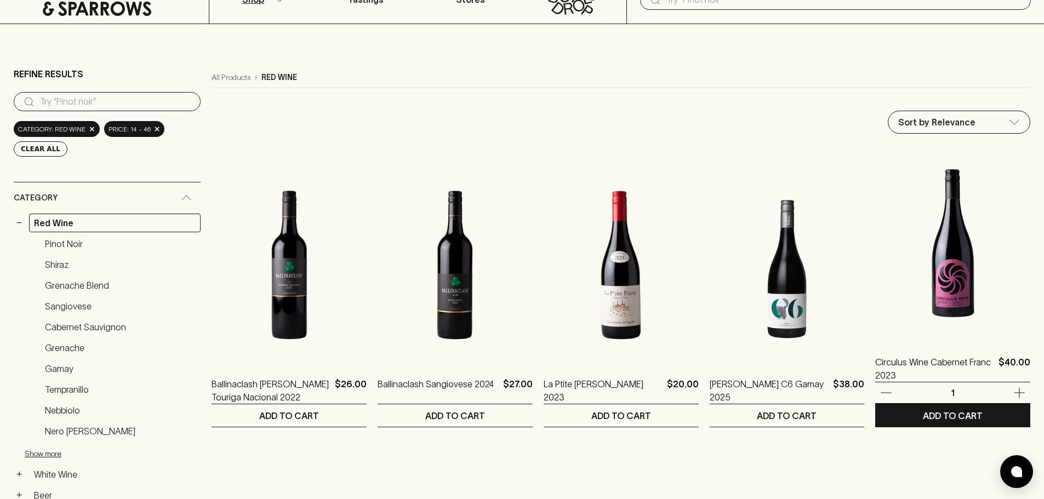
scroll to position [164, 0]
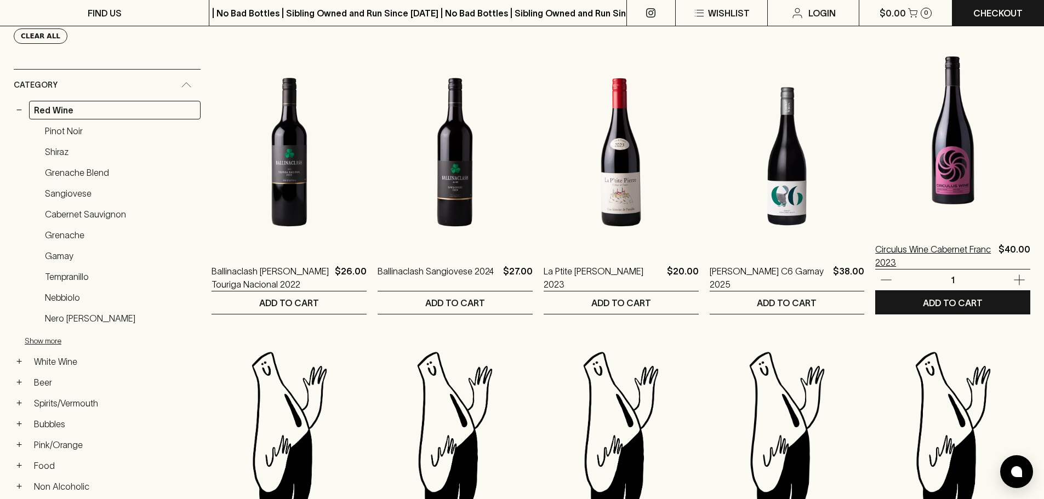
click at [917, 254] on p "Circulus Wine Cabernet Franc 2023" at bounding box center [934, 256] width 119 height 26
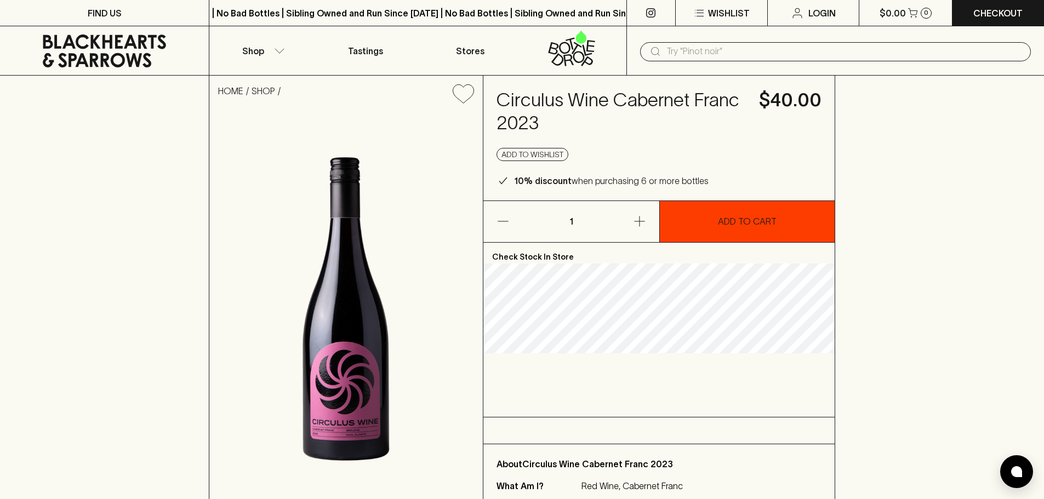
click at [716, 229] on button "ADD TO CART" at bounding box center [747, 221] width 175 height 41
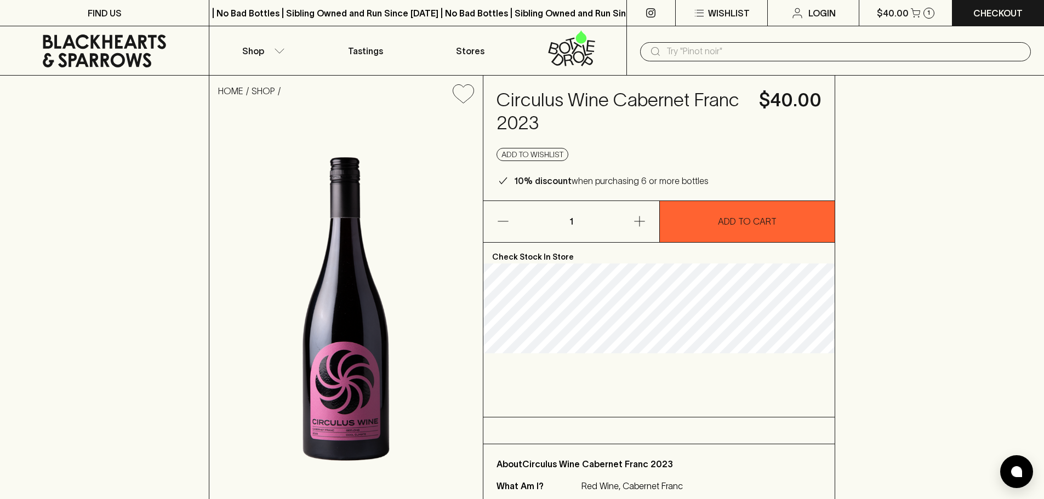
click at [713, 49] on input "text" at bounding box center [844, 52] width 356 height 18
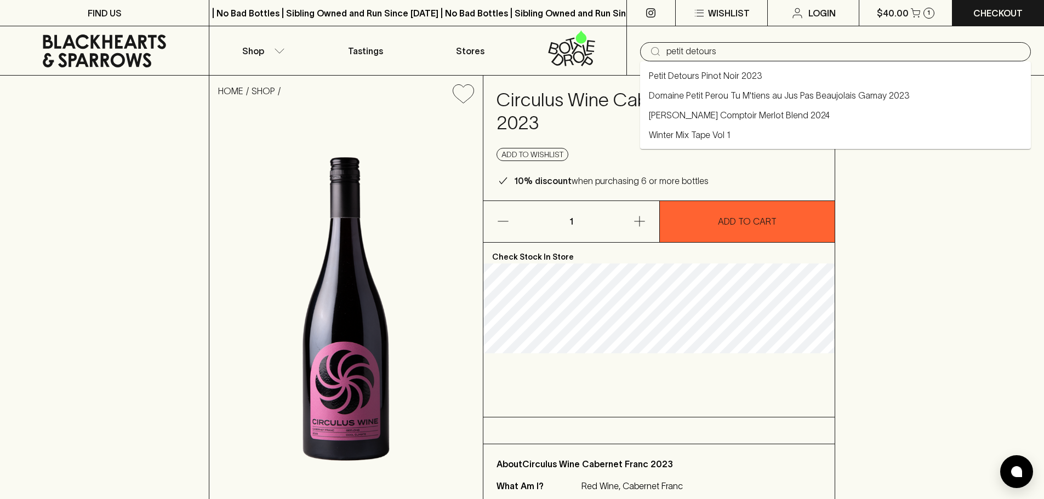
click at [727, 80] on link "Petit Detours Pinot Noir 2023" at bounding box center [705, 75] width 113 height 13
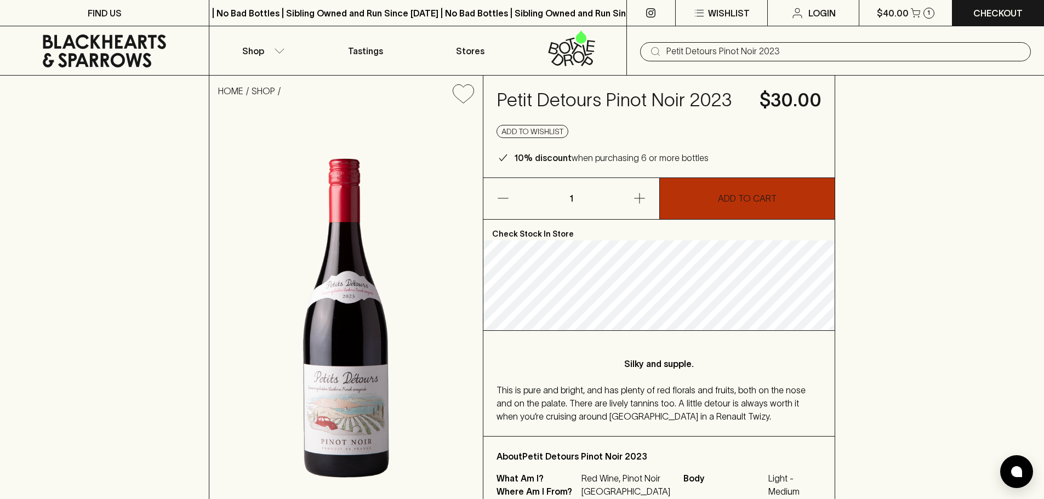
click at [704, 201] on button "ADD TO CART" at bounding box center [747, 198] width 175 height 41
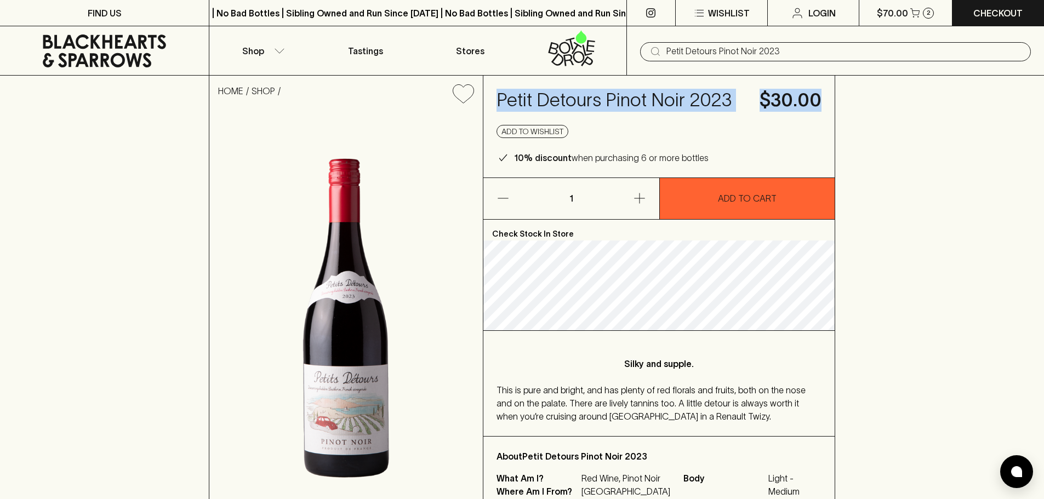
drag, startPoint x: 820, startPoint y: 100, endPoint x: 501, endPoint y: 96, distance: 318.9
click at [501, 96] on div "Petit Detours Pinot Noir 2023 $30.00 Add to wishlist 10% discount when purchasi…" at bounding box center [658, 127] width 351 height 102
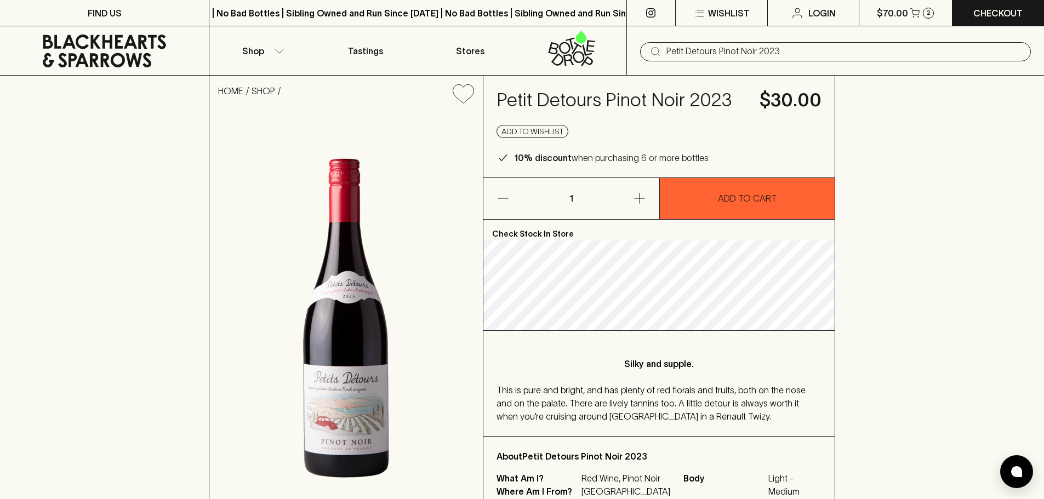
click at [1003, 164] on div "HOME SHOP Petit Detours Pinot Noir 2023 $30.00 Add to wishlist 10% discount whe…" at bounding box center [522, 300] width 1044 height 449
drag, startPoint x: 702, startPoint y: 157, endPoint x: 712, endPoint y: 162, distance: 10.8
click at [710, 162] on div "10% discount when purchasing 6 or more bottles" at bounding box center [658, 157] width 325 height 13
click at [732, 157] on div "10% discount when purchasing 6 or more bottles" at bounding box center [658, 157] width 325 height 13
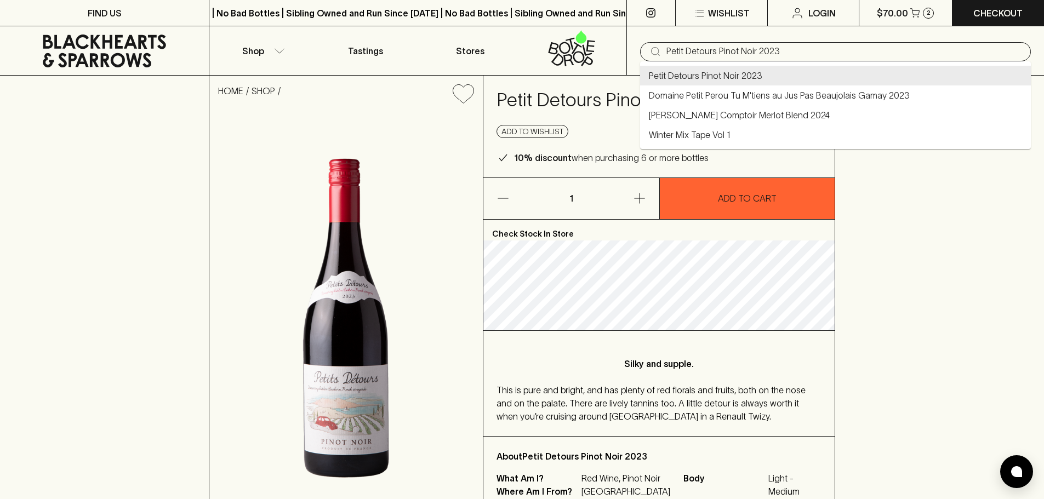
drag, startPoint x: 793, startPoint y: 49, endPoint x: 620, endPoint y: 50, distance: 173.2
click at [620, 50] on div "Shop Tastings Stores ​ Petit Detours Pinot Noir 2023" at bounding box center [522, 50] width 1044 height 49
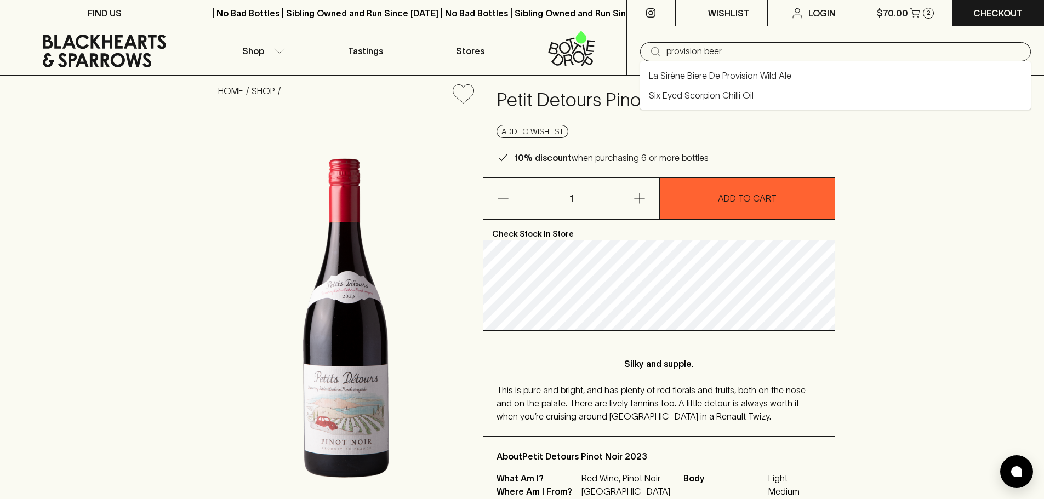
type input "provision beer"
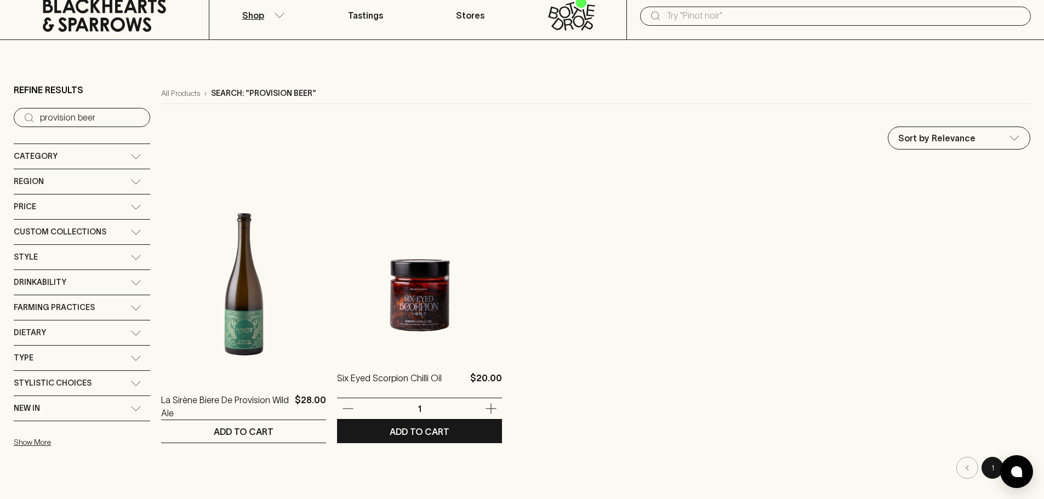
scroll to position [55, 0]
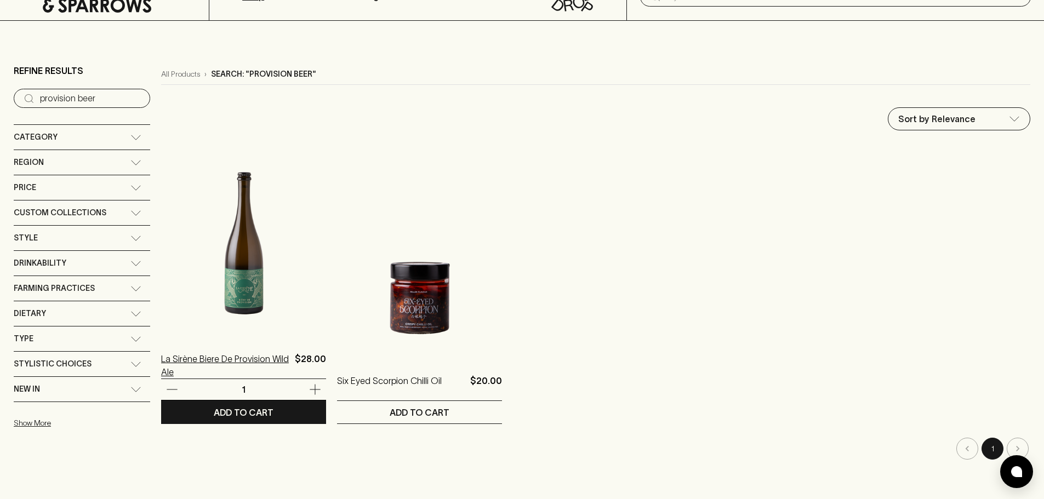
click at [249, 362] on p "La Sirène Biere De Provision Wild Ale" at bounding box center [225, 365] width 129 height 26
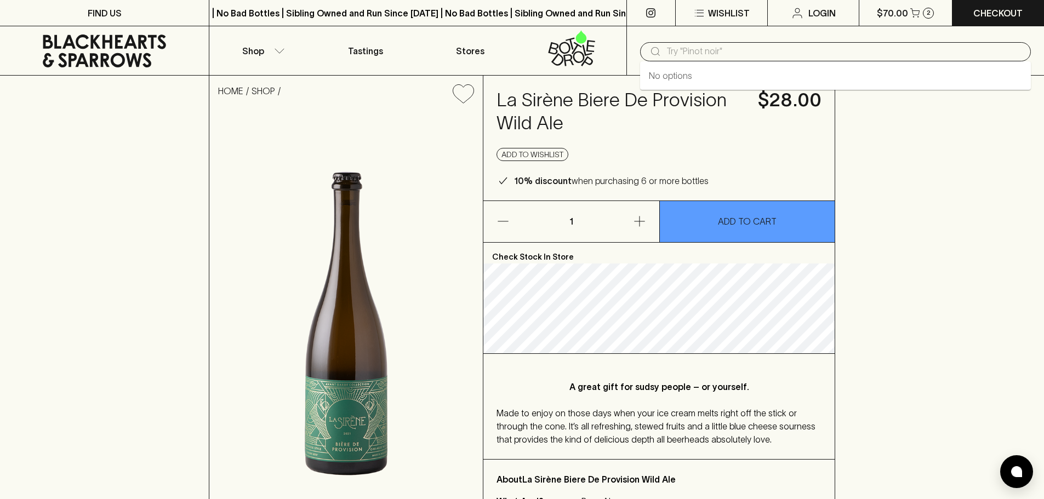
click at [708, 53] on input "text" at bounding box center [844, 52] width 356 height 18
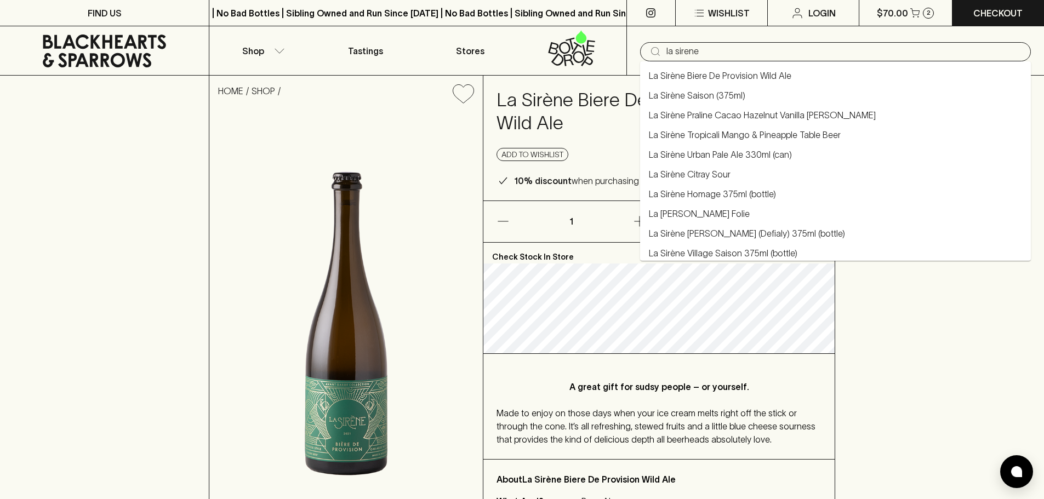
type input "La Sirène Biere De Provision Wild Ale"
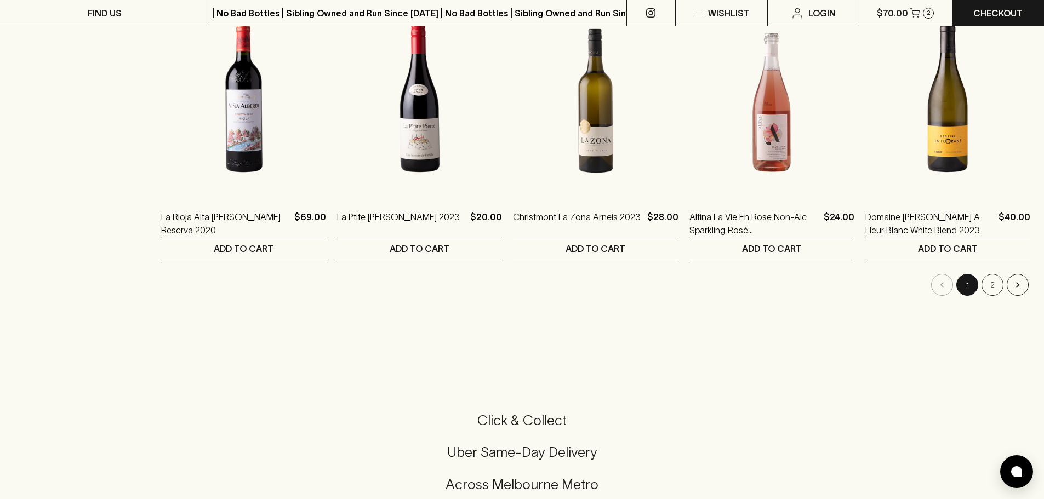
scroll to position [1096, 0]
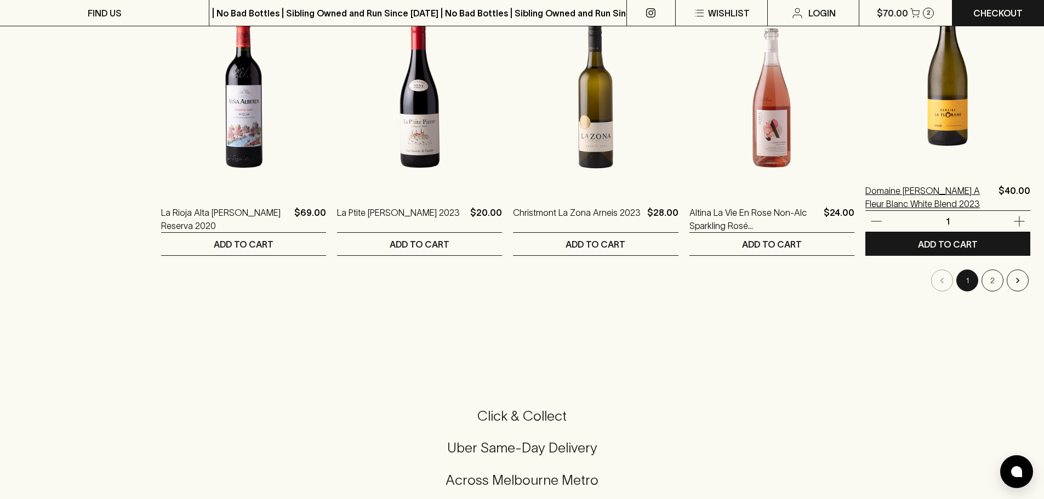
click at [896, 198] on p "Domaine La Florane A Fleur Blanc White Blend 2023" at bounding box center [929, 197] width 129 height 26
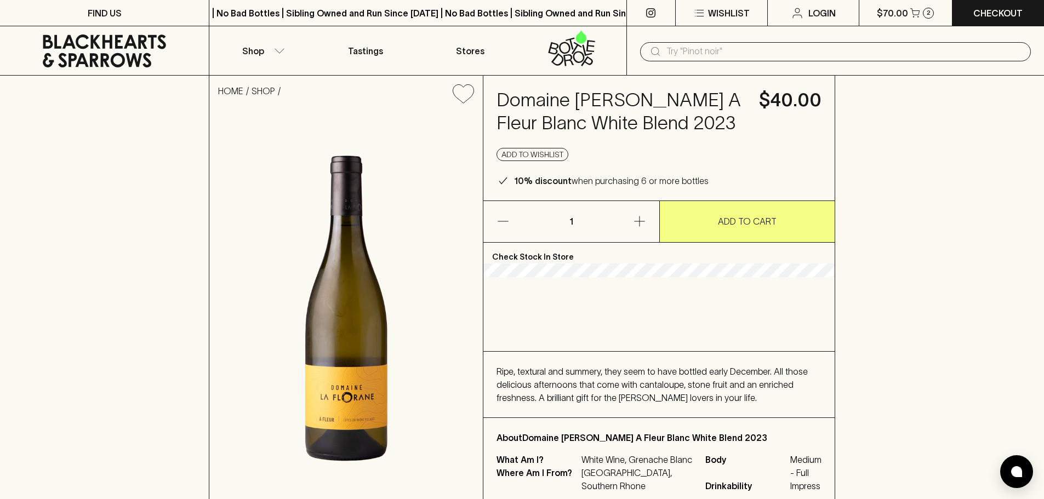
scroll to position [55, 0]
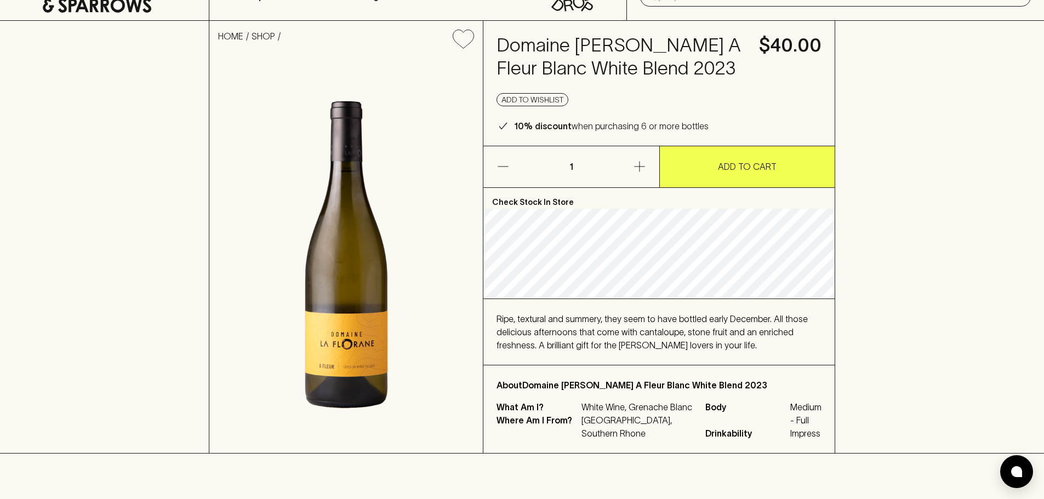
click at [750, 175] on button "ADD TO CART" at bounding box center [747, 166] width 175 height 41
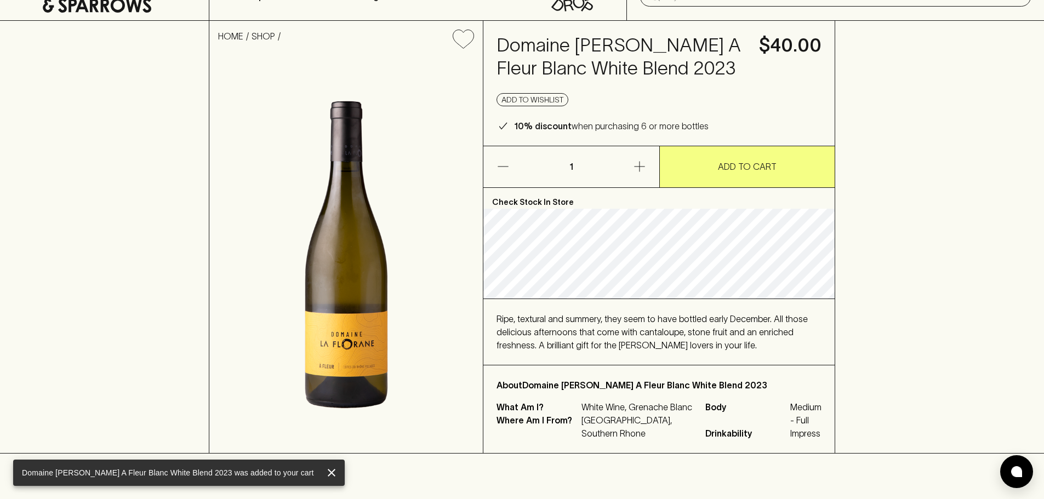
scroll to position [0, 0]
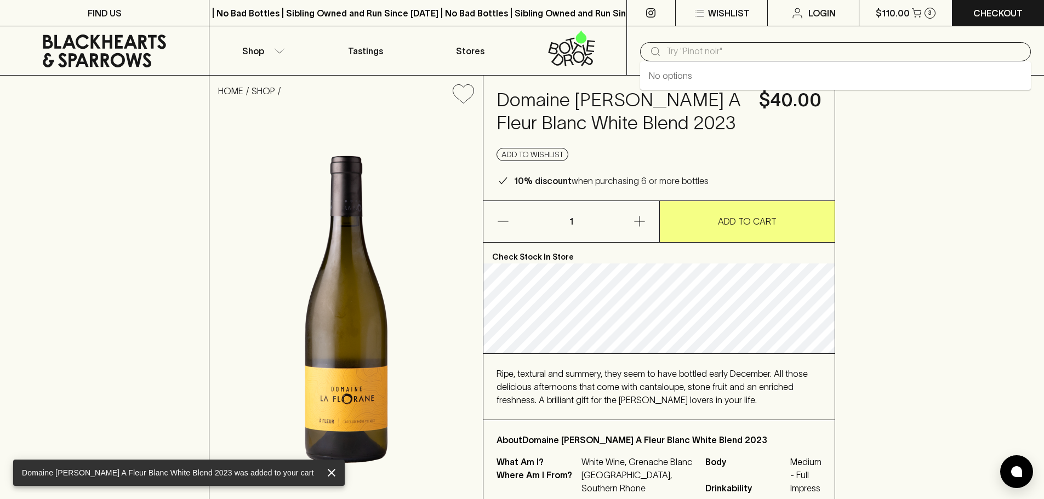
click at [760, 52] on input "text" at bounding box center [844, 52] width 356 height 18
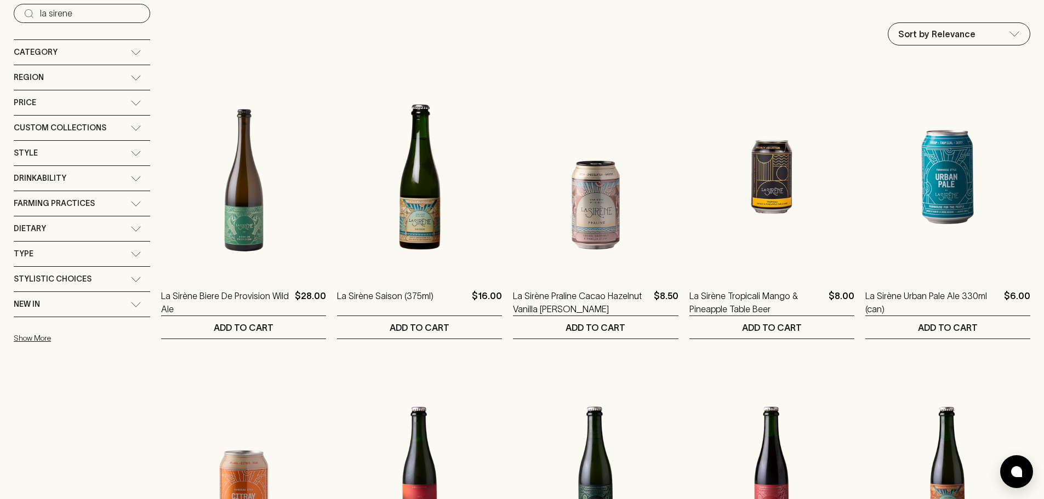
scroll to position [164, 0]
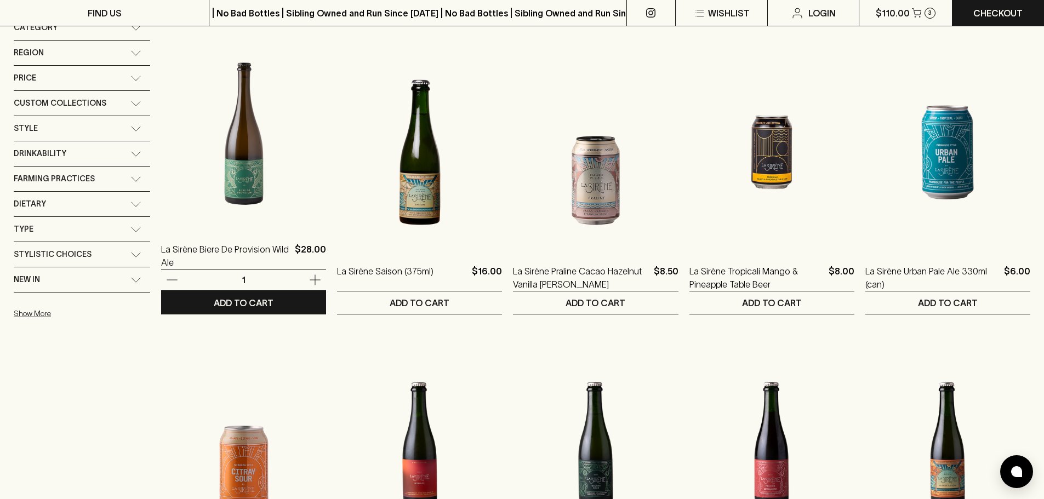
click at [241, 208] on img at bounding box center [243, 131] width 165 height 192
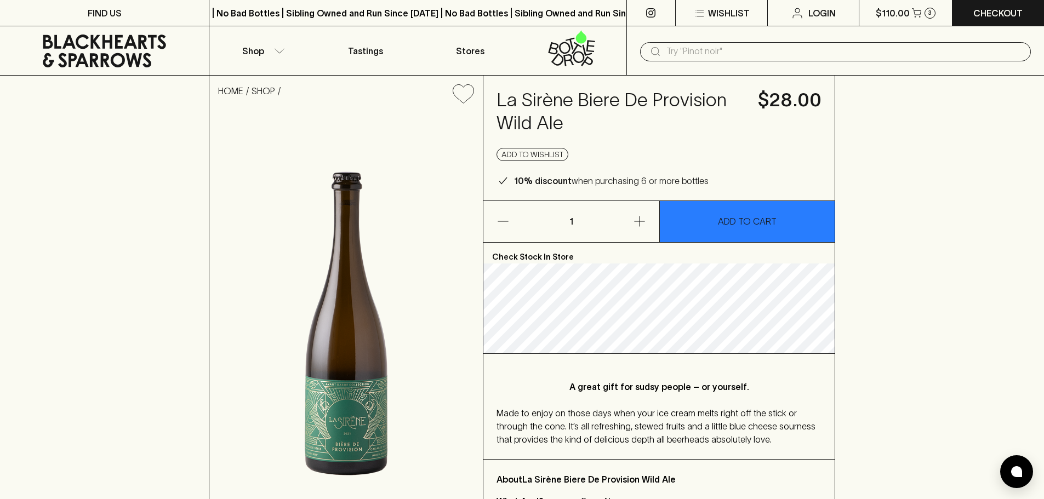
drag, startPoint x: 690, startPoint y: 221, endPoint x: 691, endPoint y: 228, distance: 6.6
click at [690, 221] on button "ADD TO CART" at bounding box center [747, 221] width 175 height 41
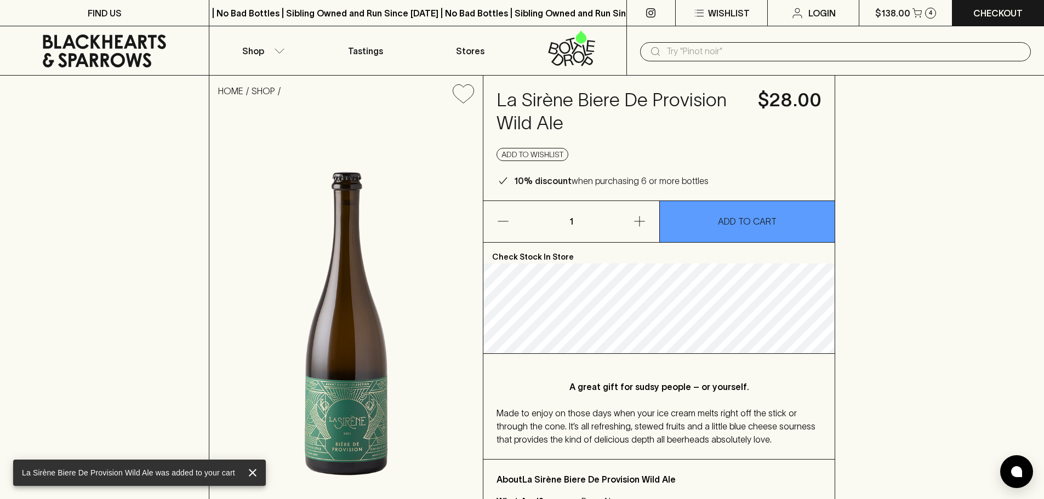
click at [707, 50] on input "text" at bounding box center [844, 52] width 356 height 18
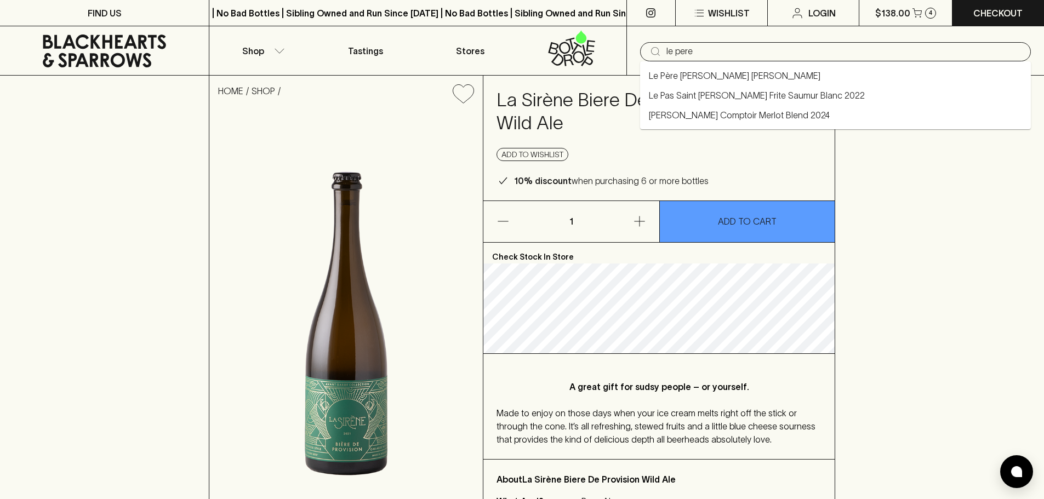
click at [710, 78] on link "Le Père Jules Cidre Poiré Bouché" at bounding box center [735, 75] width 172 height 13
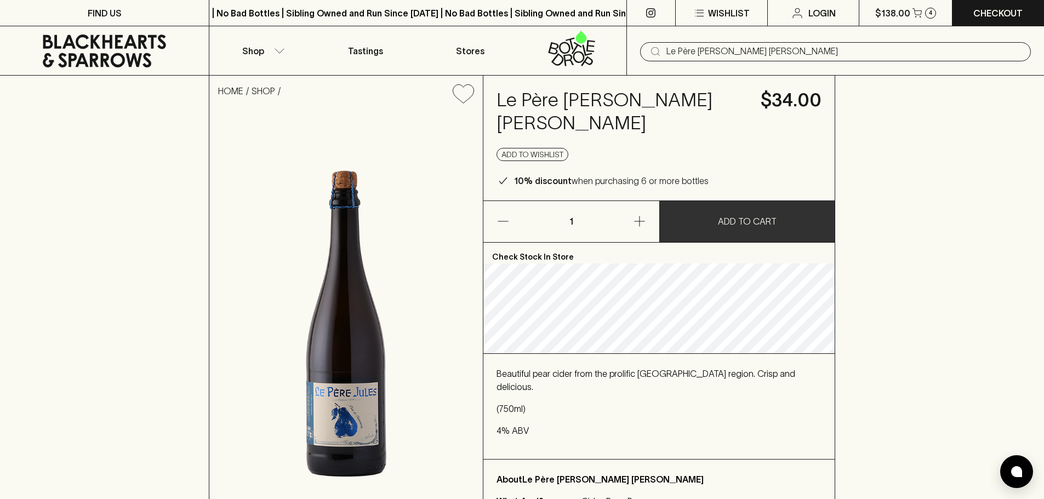
type input "Le Père Jules Cidre Poiré Bouché"
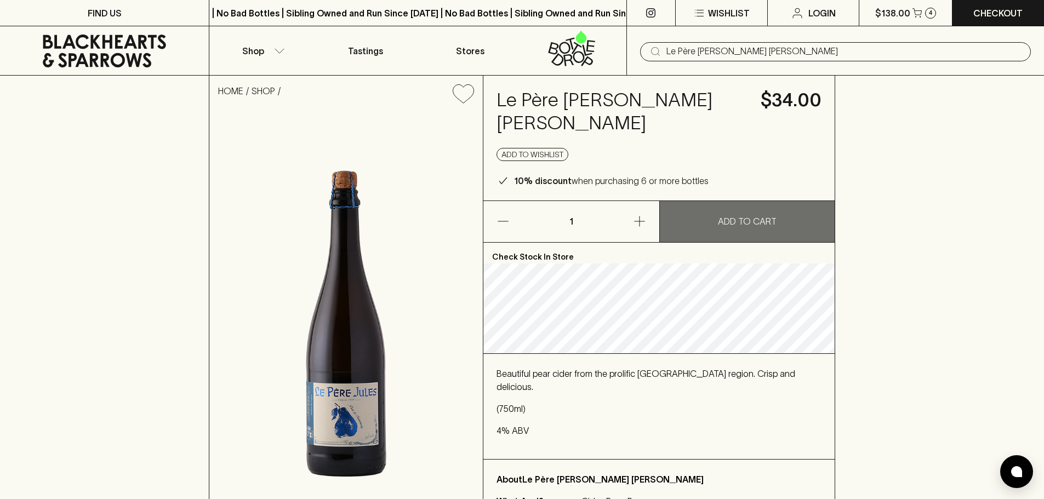
click at [808, 226] on button "ADD TO CART" at bounding box center [747, 221] width 175 height 41
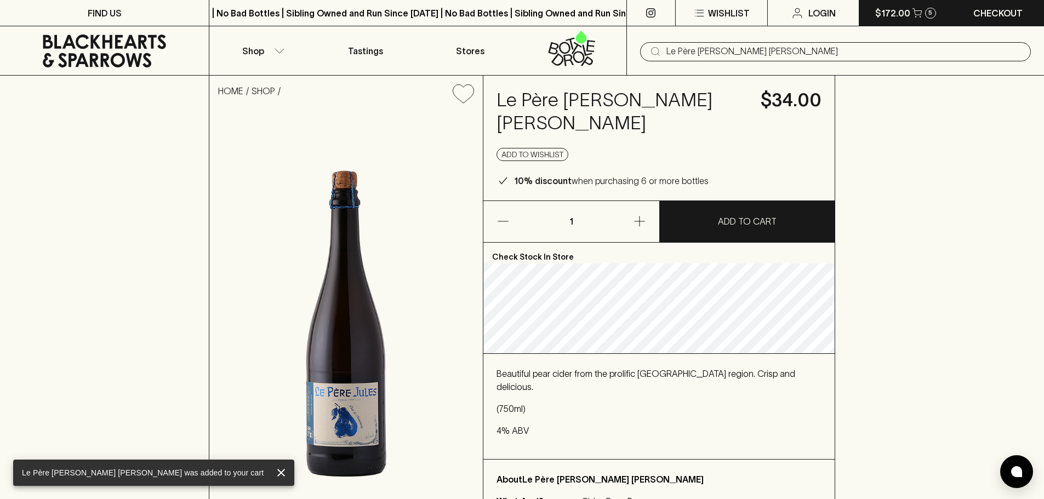
click at [926, 9] on div "5" at bounding box center [930, 13] width 11 height 11
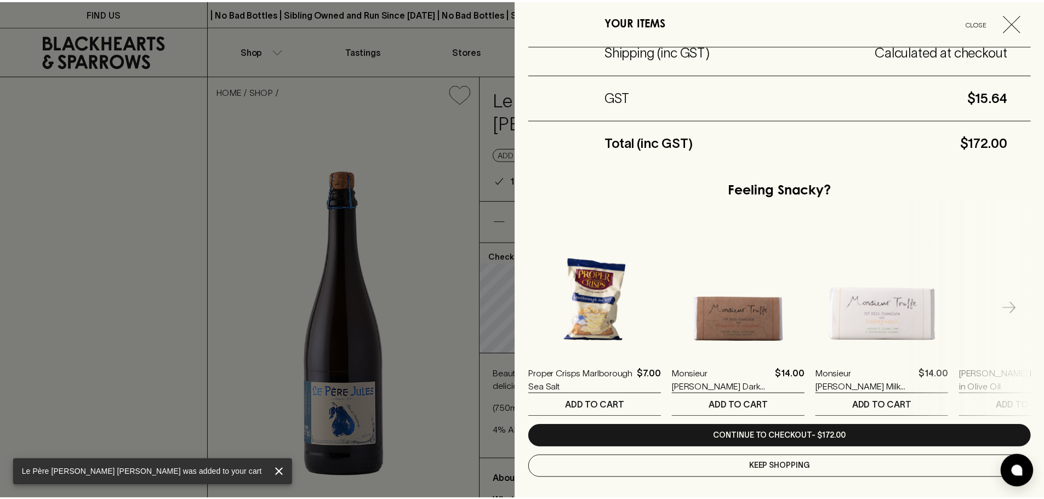
scroll to position [485, 0]
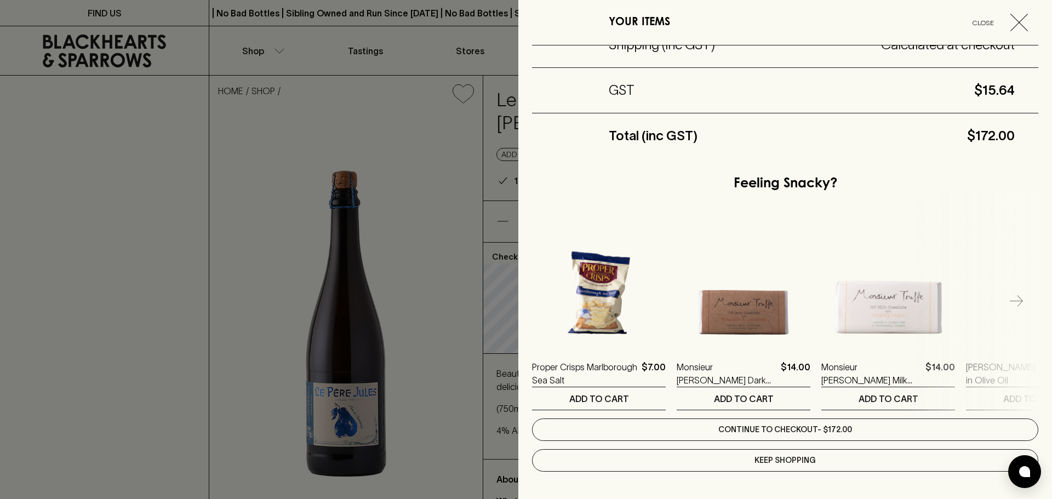
click at [806, 432] on link "Continue to checkout - $172.00" at bounding box center [785, 430] width 506 height 22
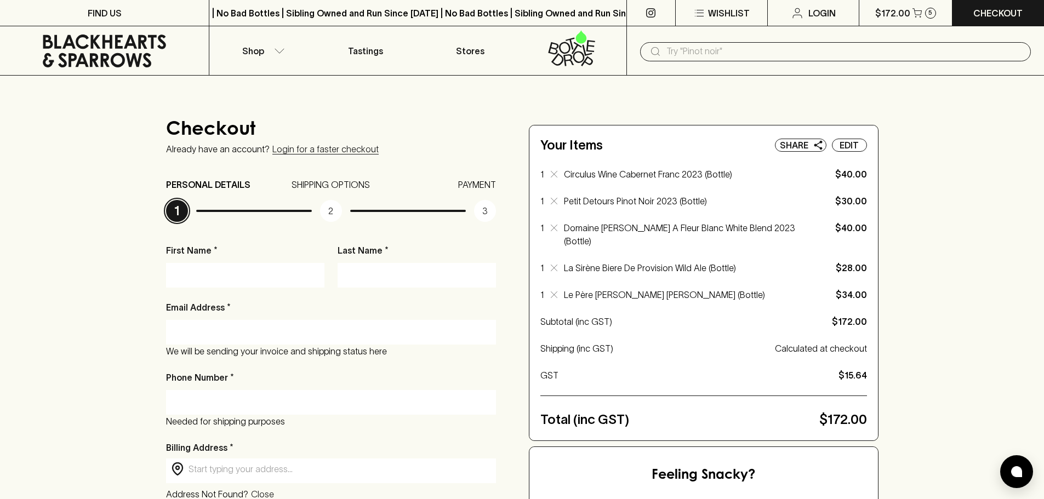
click at [238, 274] on input "First Name *" at bounding box center [245, 275] width 142 height 18
type input "Giulia"
type input "Smith"
type input "giulia92kw@hotmail.com"
click at [241, 399] on input "Phone Number *" at bounding box center [330, 402] width 313 height 18
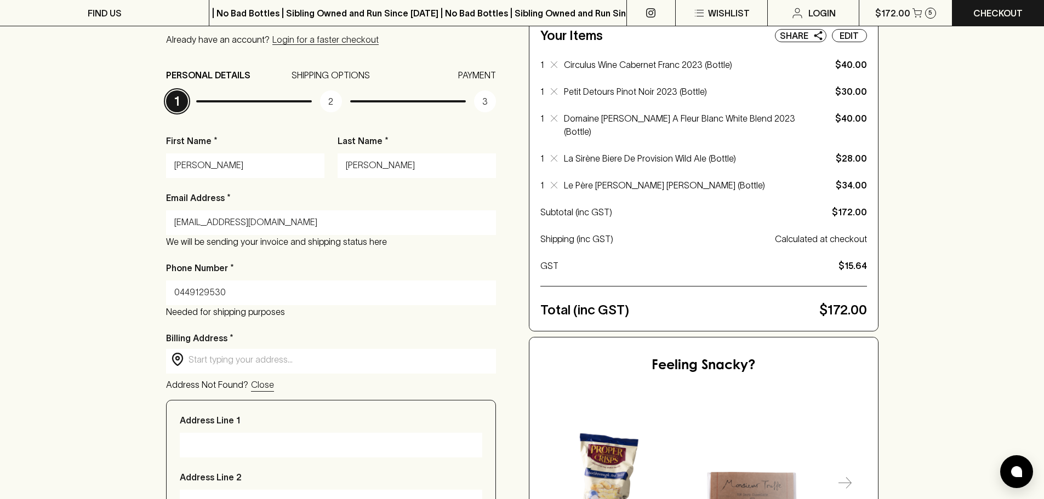
scroll to position [164, 0]
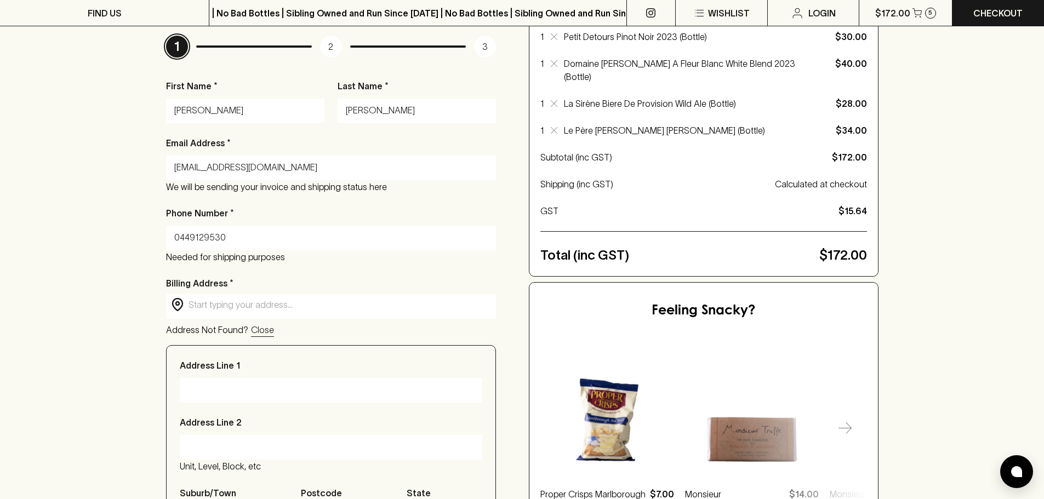
type input "0449129530"
click at [245, 307] on input "text" at bounding box center [340, 305] width 302 height 13
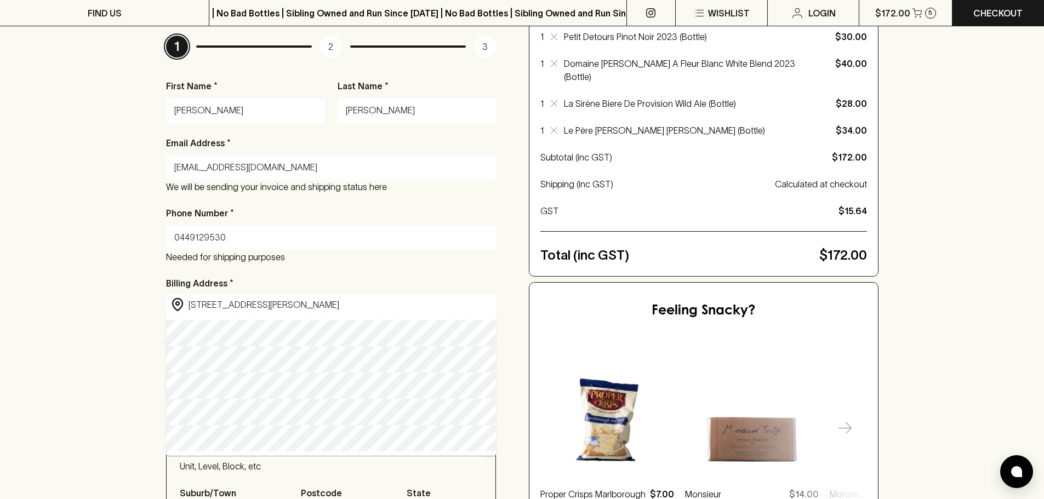
type input "5/60 Budd Street, Collingwood VIC, Australia"
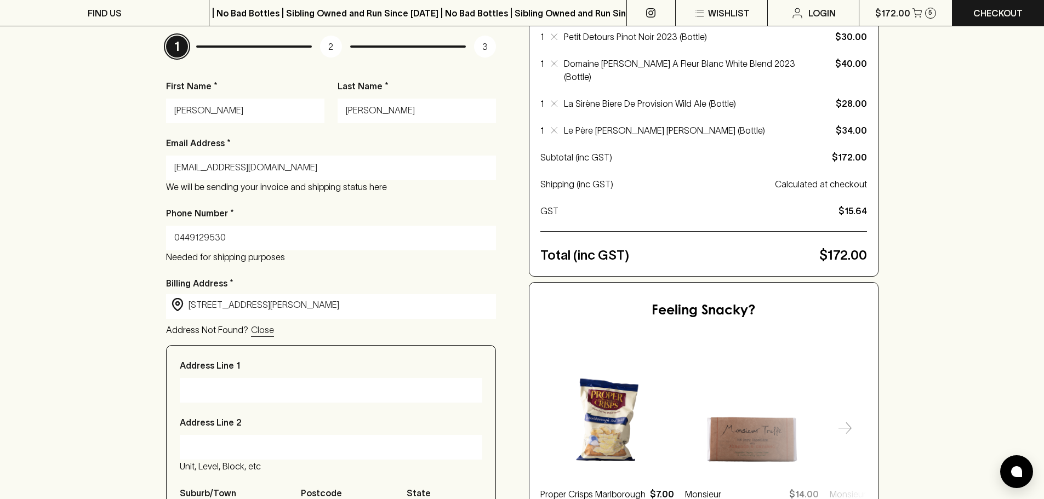
type input "5/60 Budd Street"
type input "Collingwood"
type input "3066"
type input "Victoria"
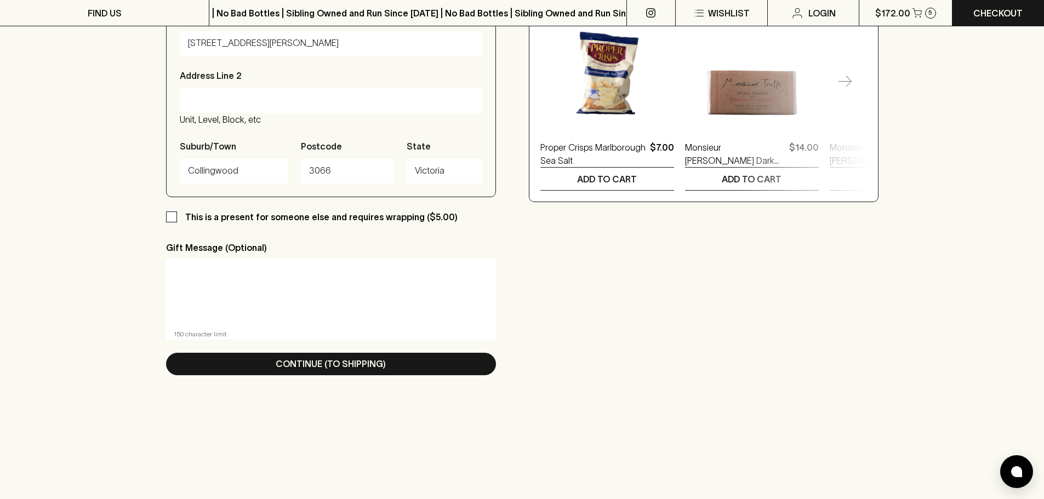
scroll to position [548, 0]
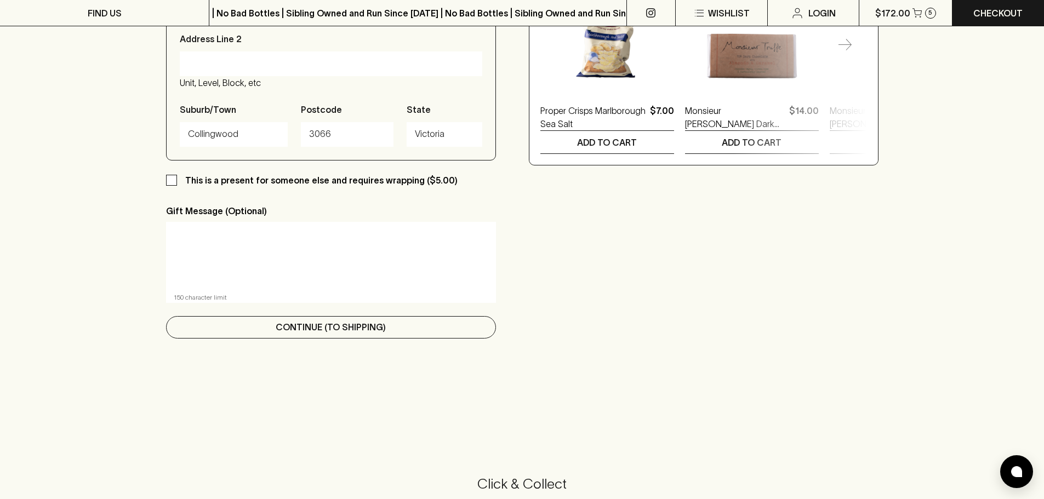
type input "5/60 Budd Street, Collingwood VIC, Australia"
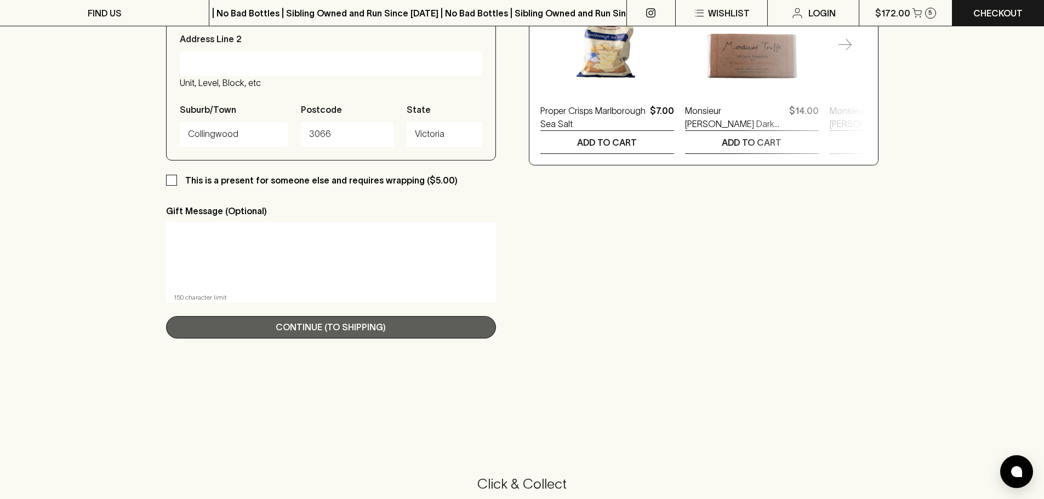
click at [296, 334] on button "Continue (To Shipping)" at bounding box center [331, 327] width 330 height 22
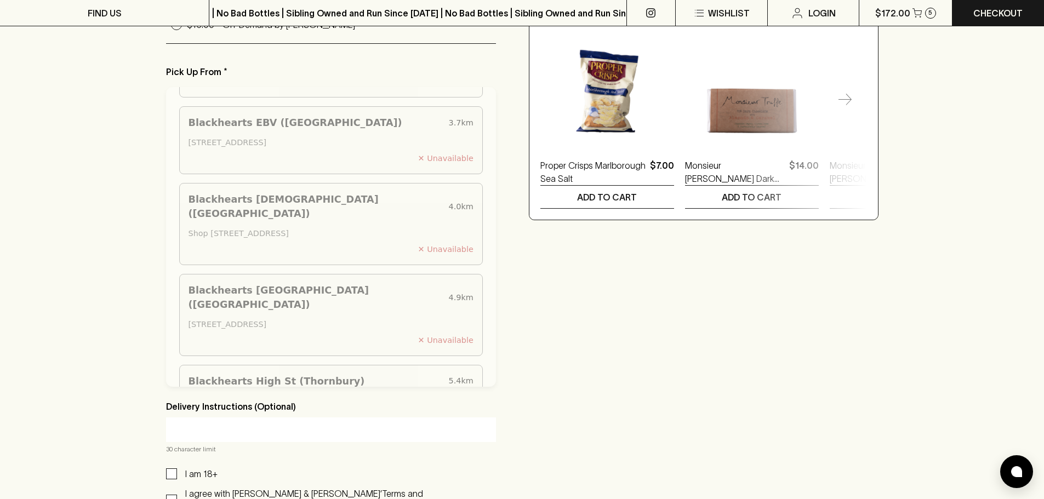
scroll to position [438, 0]
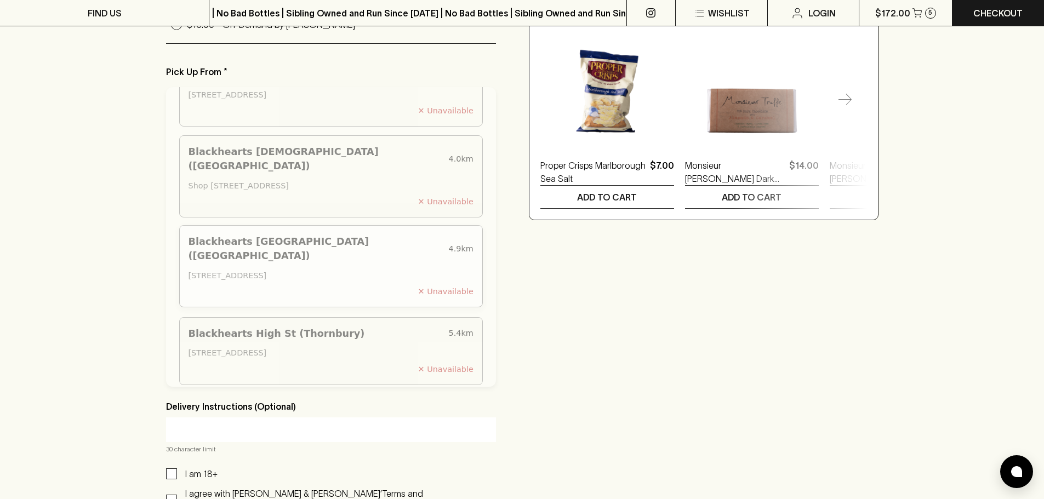
click at [397, 237] on div "Blackhearts Sydney Road (Brunswick) 4.9 km 379 Sydney Road, Brunswick VIC 3056,…" at bounding box center [331, 266] width 304 height 82
click at [443, 286] on div "✕ Unavailable" at bounding box center [331, 292] width 285 height 12
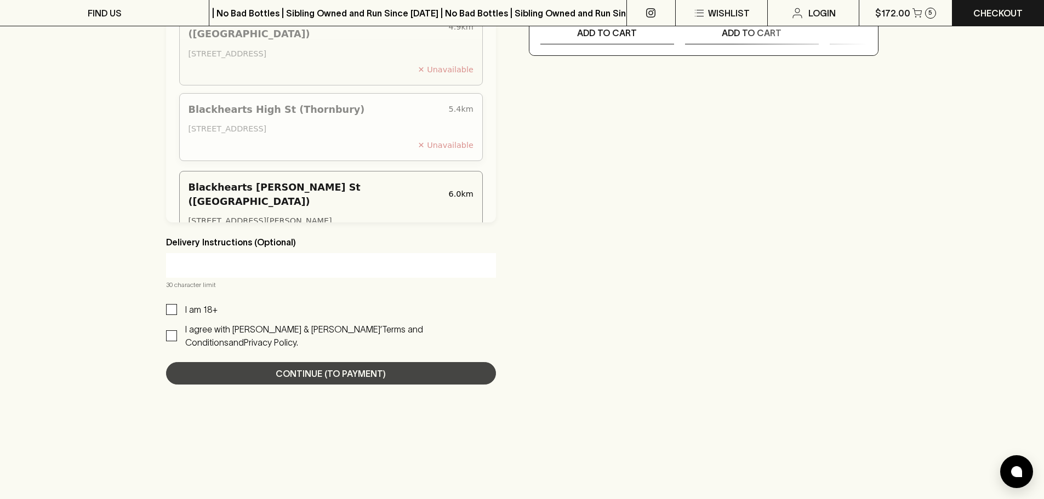
scroll to position [516, 0]
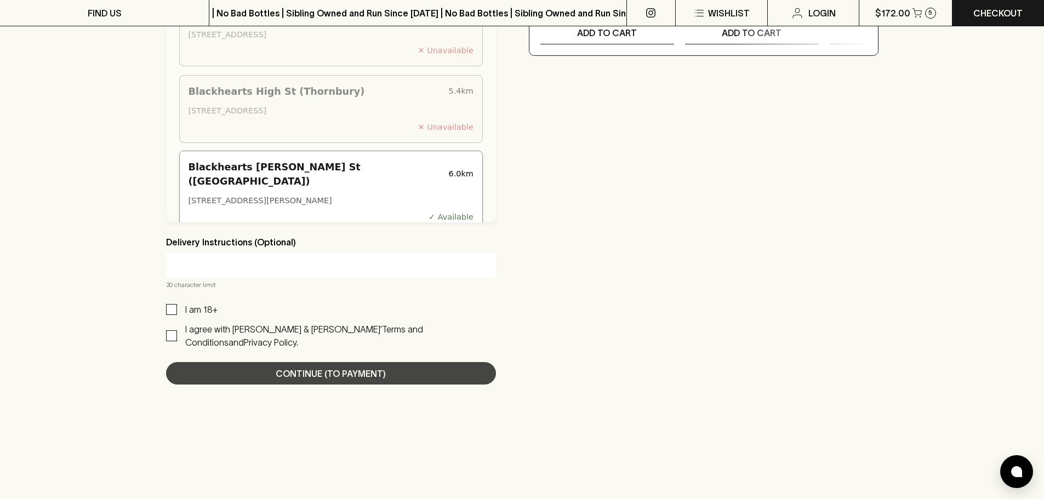
click at [398, 161] on div "Blackhearts Grantham St (Brunswick West) 6.0 km 42 Grantham St, Brunswick West …" at bounding box center [331, 192] width 304 height 82
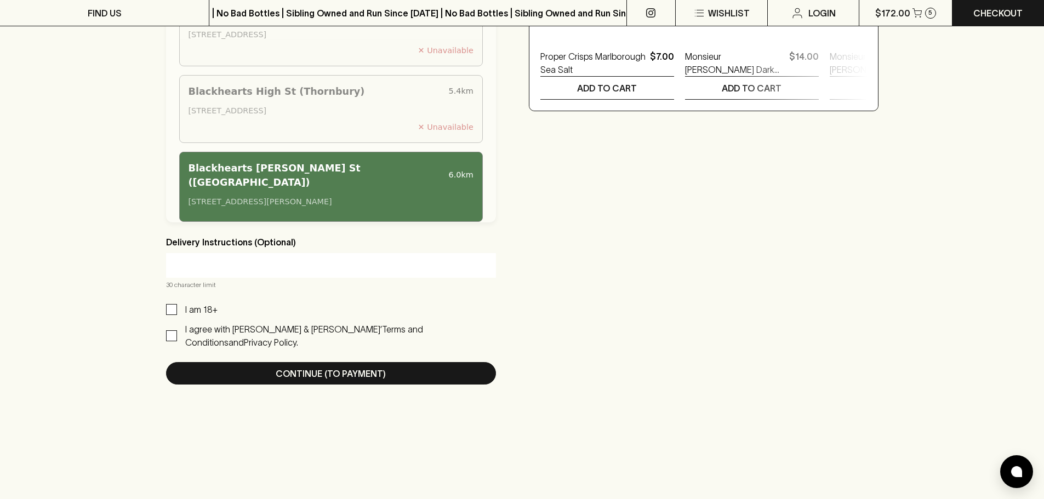
click at [204, 307] on p "I am 18+" at bounding box center [201, 309] width 32 height 13
click at [177, 307] on input "I am 18+" at bounding box center [171, 309] width 11 height 11
checkbox input "true"
click at [209, 328] on p "I agree with Blackhearts & Sparrows’" at bounding box center [283, 329] width 197 height 10
click at [177, 330] on input "I agree with Blackhearts & Sparrows’ Terms and Conditions and Privacy Policy." at bounding box center [171, 335] width 11 height 11
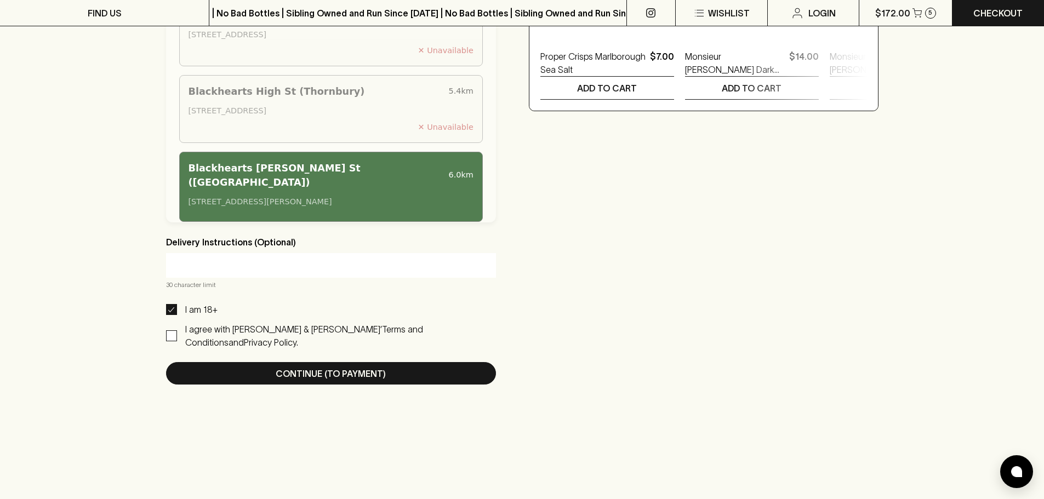
checkbox input "true"
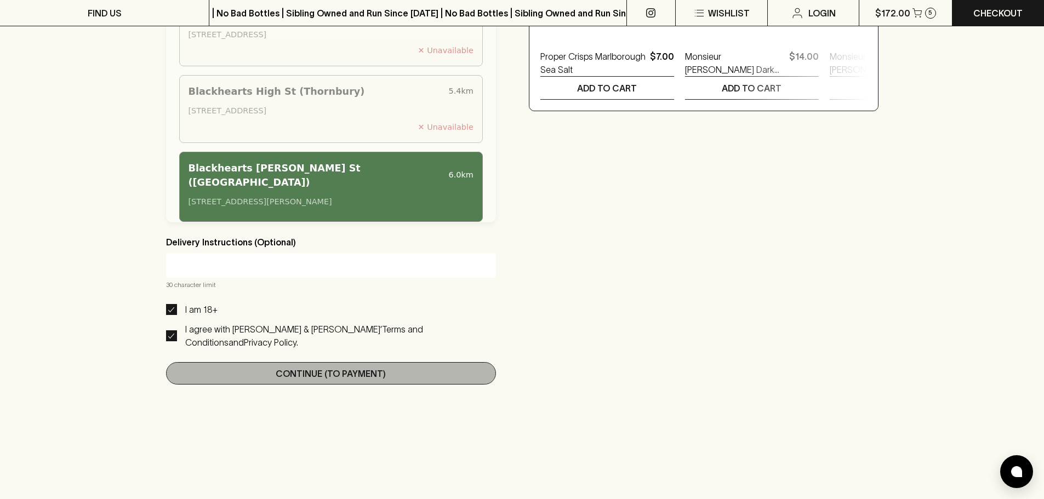
click at [277, 367] on p "Continue (To Payment)" at bounding box center [331, 373] width 110 height 13
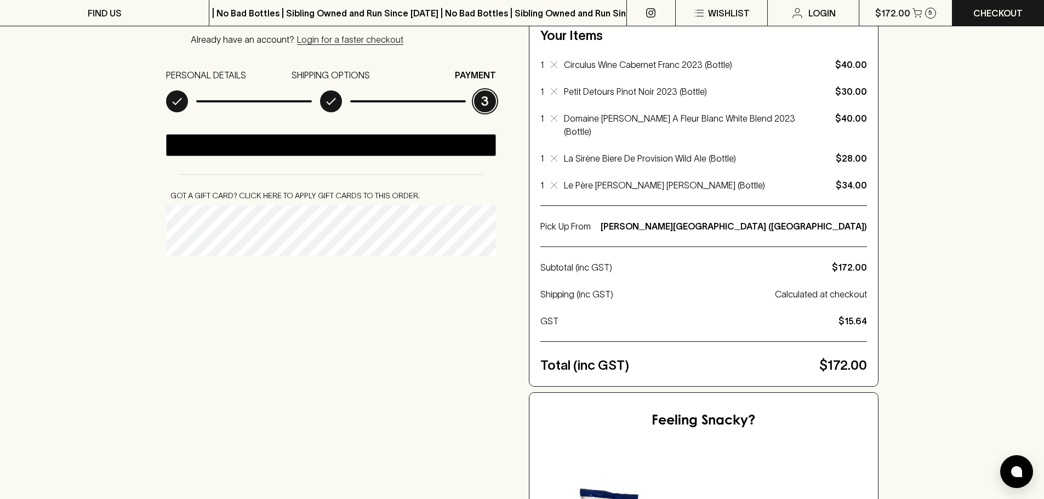
scroll to position [0, 0]
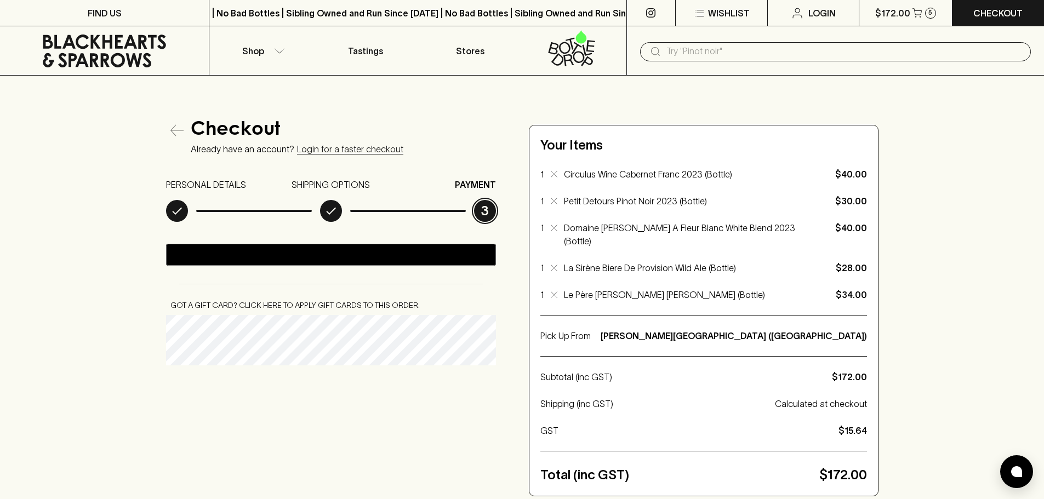
click at [177, 130] on icon "button" at bounding box center [176, 130] width 13 height 13
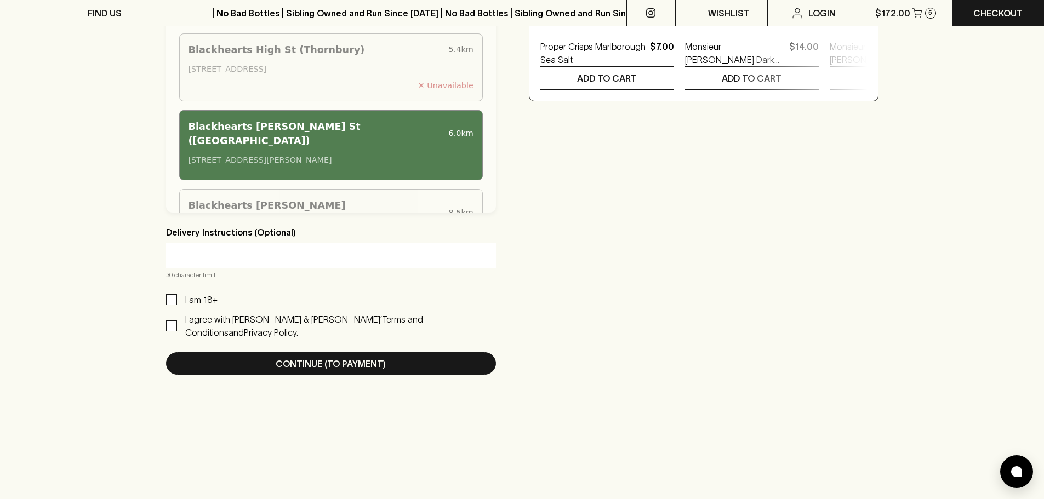
scroll to position [767, 0]
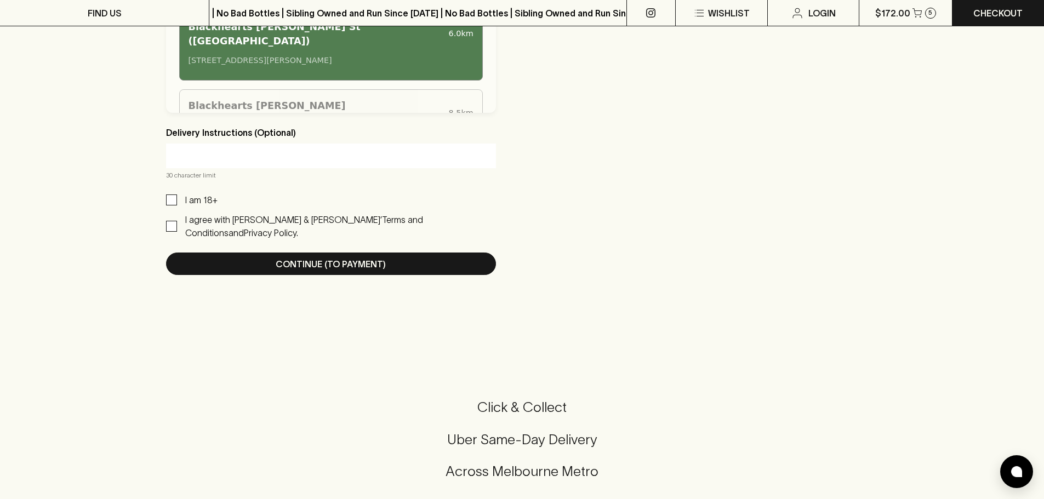
click at [190, 196] on p "I am 18+" at bounding box center [201, 199] width 32 height 13
click at [177, 196] on input "I am 18+" at bounding box center [171, 200] width 11 height 11
click at [174, 197] on input "I am 18+" at bounding box center [171, 200] width 11 height 11
checkbox input "true"
click at [178, 220] on span "I agree with Blackhearts & Sparrows’ Terms and Conditions and Privacy Policy." at bounding box center [336, 226] width 319 height 26
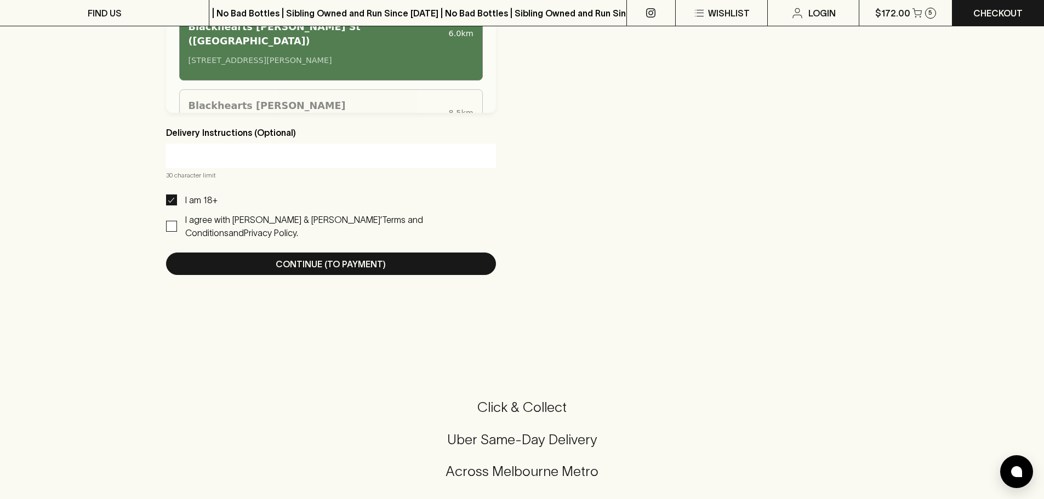
click at [177, 221] on input "I agree with Blackhearts & Sparrows’ Terms and Conditions and Privacy Policy." at bounding box center [171, 226] width 11 height 11
click at [171, 221] on input "I agree with Blackhearts & Sparrows’ Terms and Conditions and Privacy Policy." at bounding box center [171, 226] width 11 height 11
checkbox input "true"
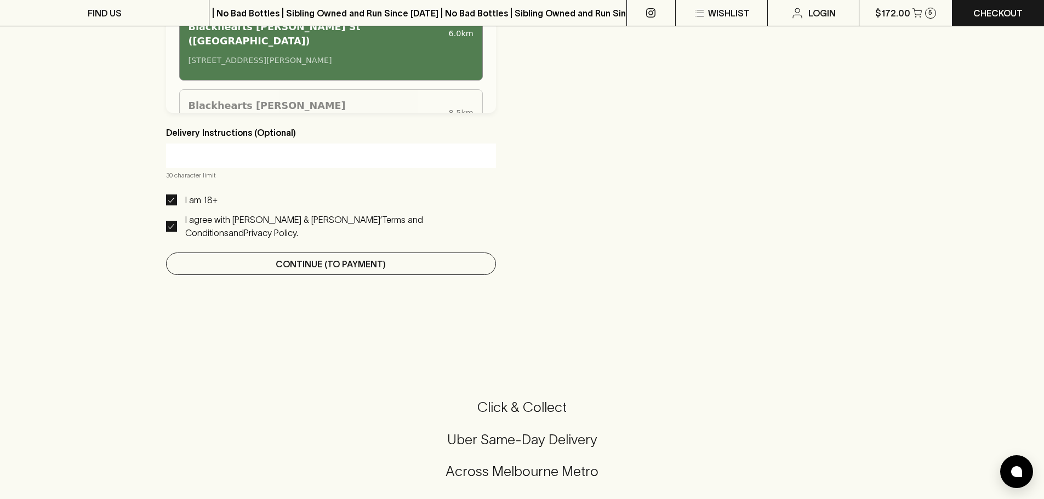
click at [393, 253] on button "Continue (To Payment)" at bounding box center [331, 264] width 330 height 22
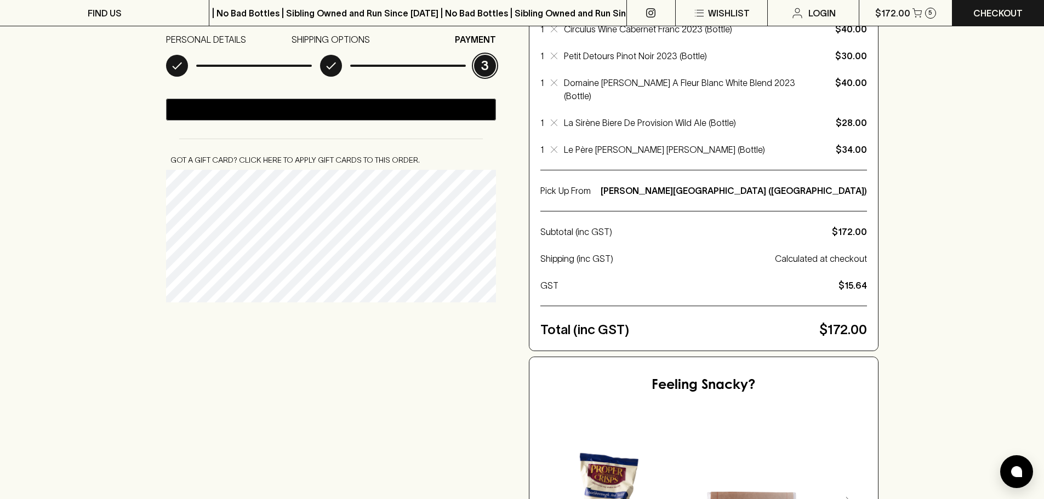
scroll to position [164, 0]
